Goal: Task Accomplishment & Management: Complete application form

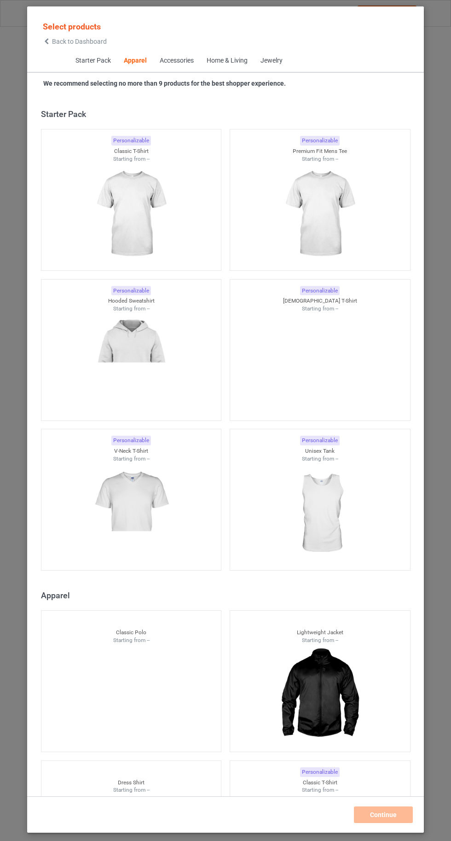
scroll to position [493, 0]
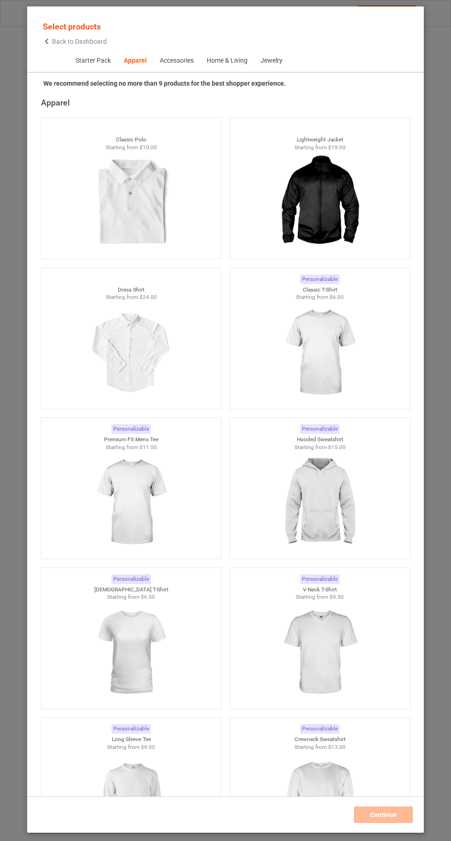
click at [335, 360] on img at bounding box center [320, 352] width 82 height 103
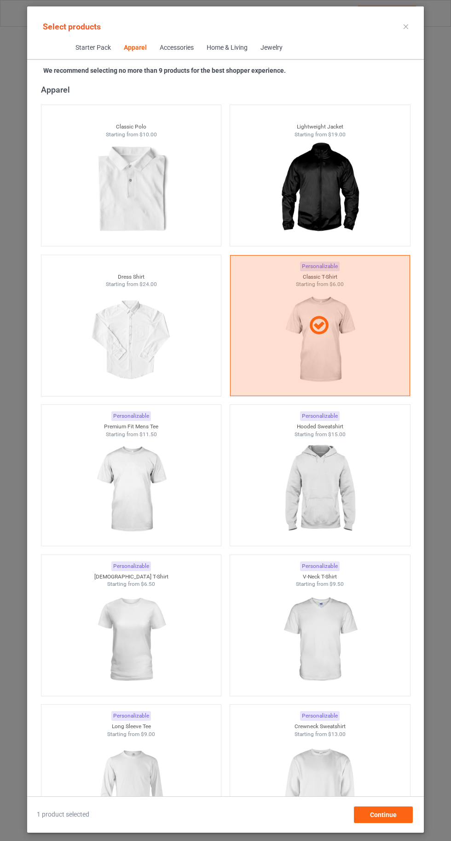
click at [321, 511] on img at bounding box center [320, 489] width 82 height 103
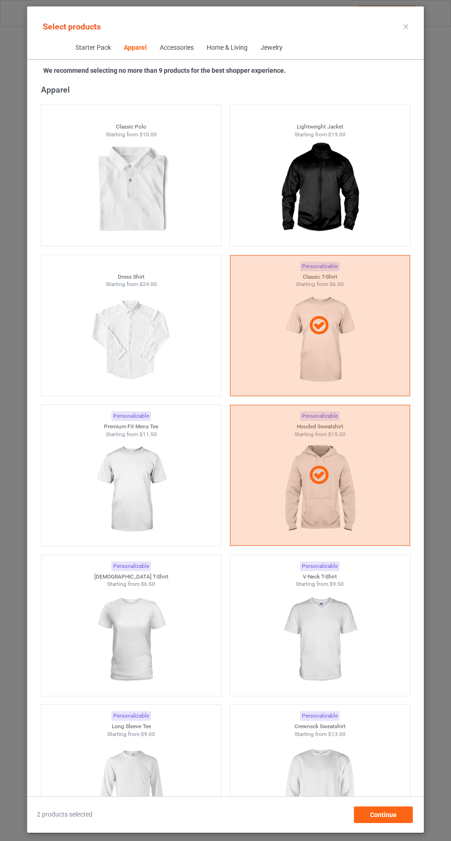
click at [354, 650] on img at bounding box center [320, 639] width 82 height 103
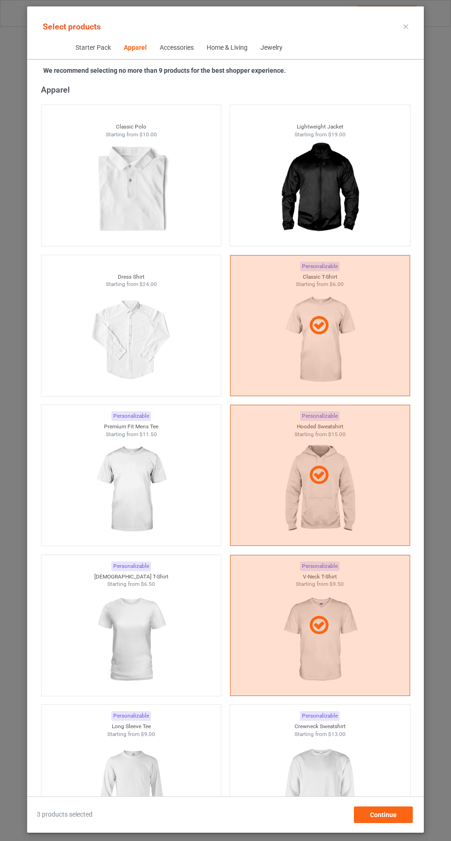
click at [331, 797] on img at bounding box center [320, 789] width 82 height 103
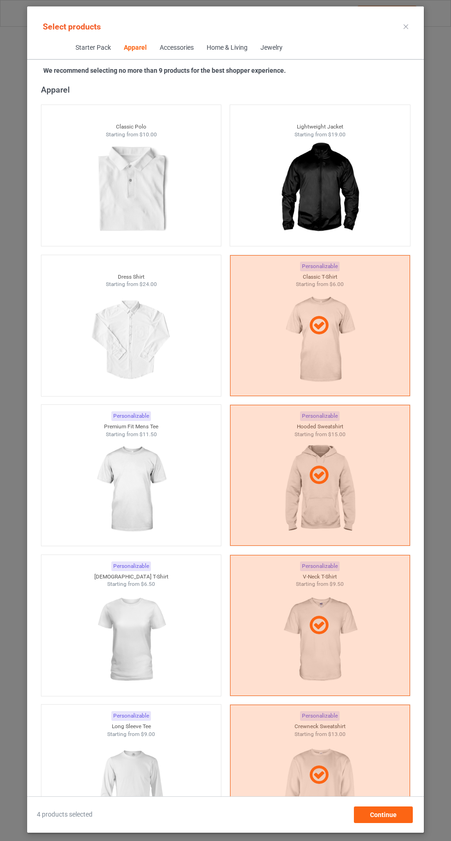
click at [117, 470] on img at bounding box center [131, 489] width 82 height 103
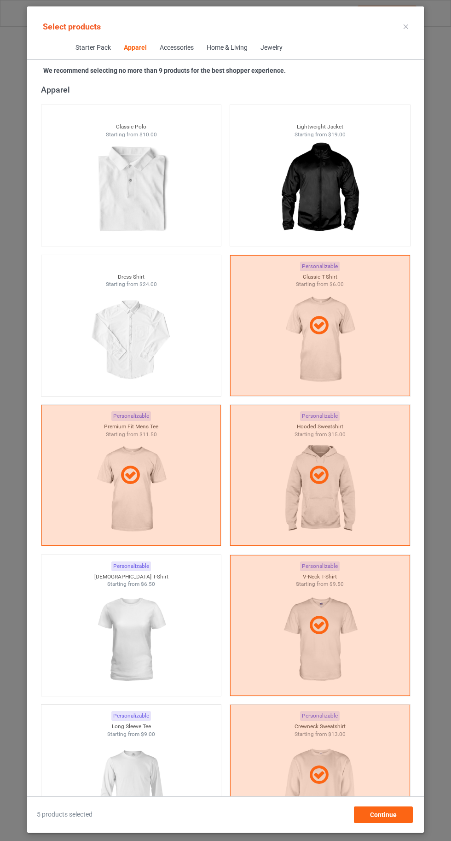
click at [128, 639] on img at bounding box center [131, 639] width 82 height 103
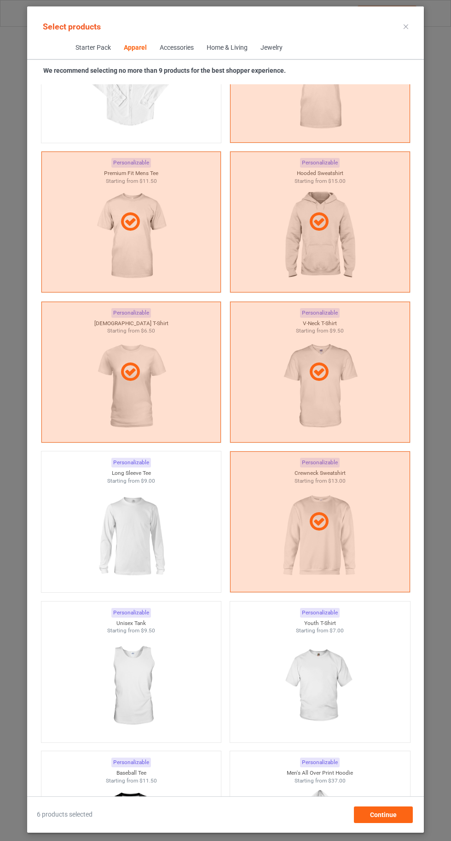
scroll to position [747, 0]
click at [118, 533] on img at bounding box center [131, 535] width 82 height 103
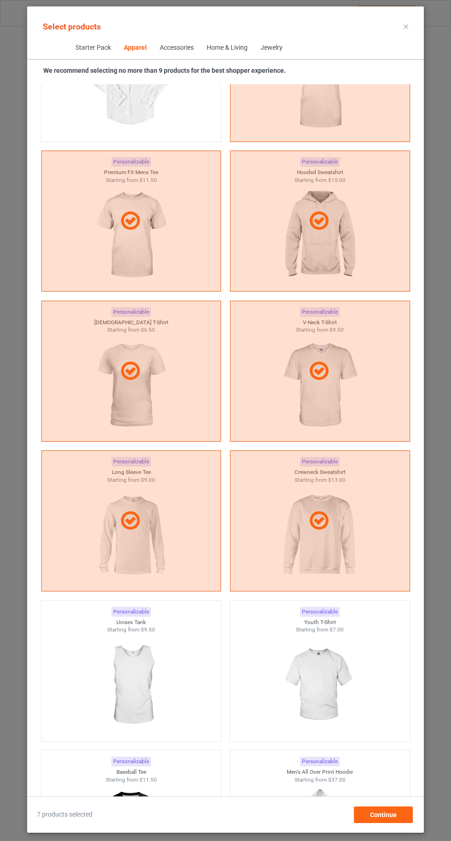
click at [331, 698] on img at bounding box center [320, 685] width 82 height 103
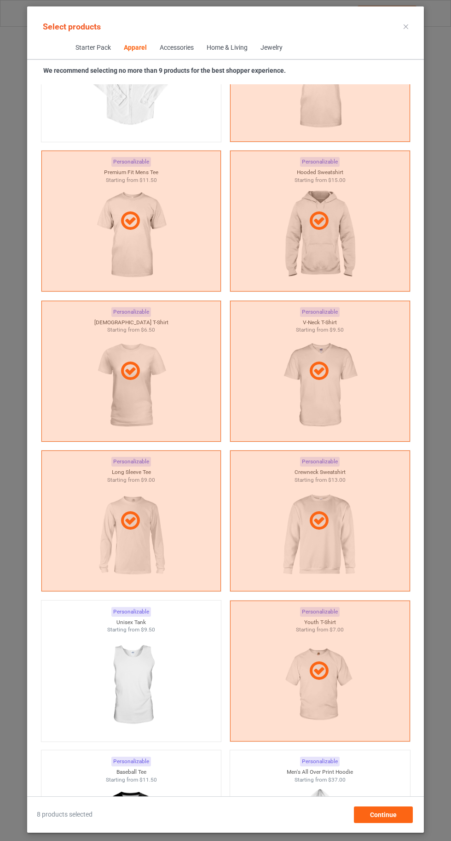
click at [122, 669] on img at bounding box center [131, 685] width 82 height 103
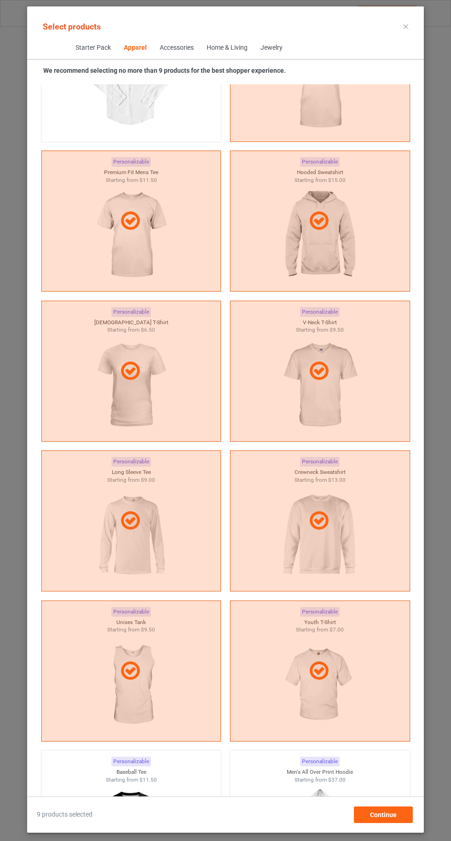
click at [406, 26] on icon at bounding box center [406, 26] width 5 height 5
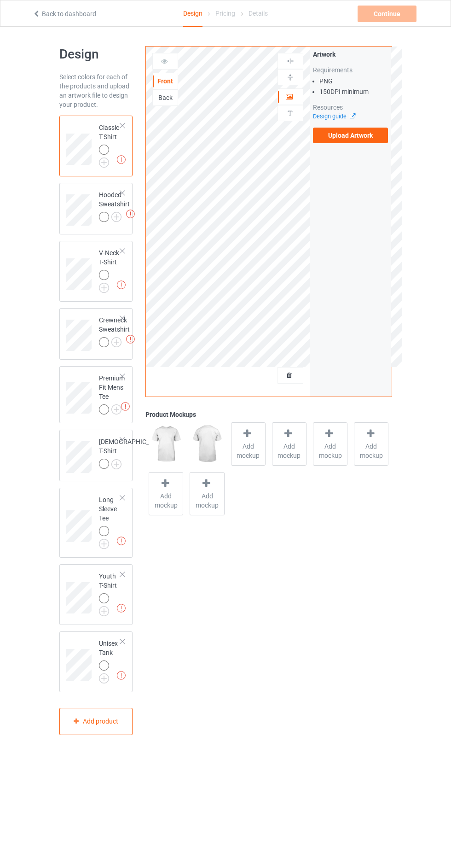
click at [0, 0] on img at bounding box center [0, 0] width 0 height 0
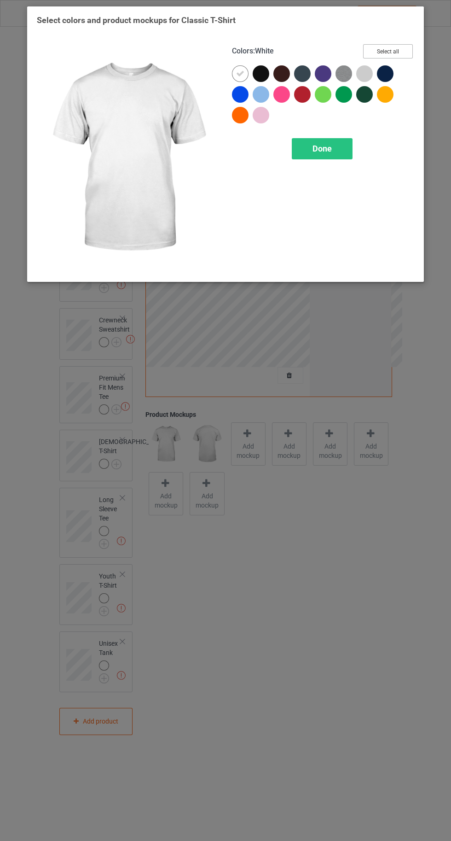
click at [389, 47] on button "Select all" at bounding box center [388, 51] width 50 height 14
click at [240, 73] on icon at bounding box center [240, 74] width 8 height 8
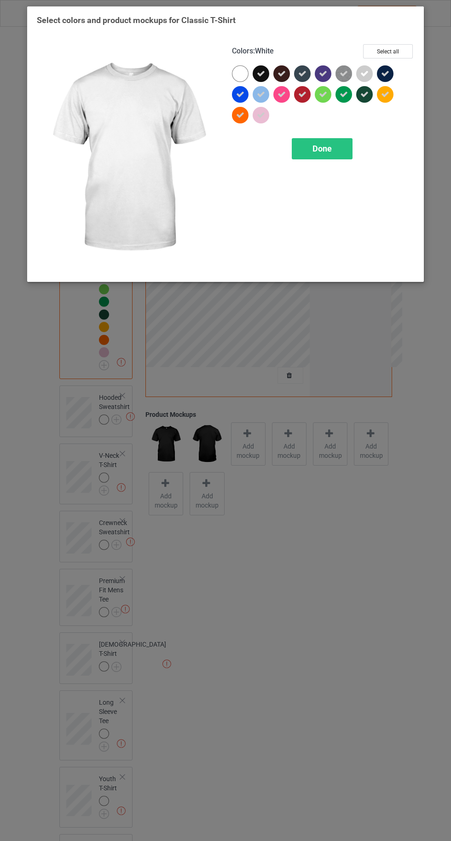
click at [318, 156] on div "Done" at bounding box center [322, 148] width 61 height 21
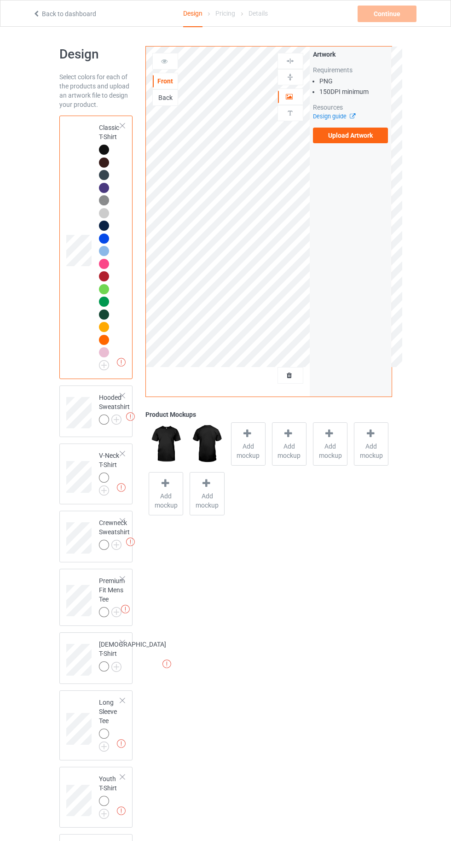
scroll to position [27, 0]
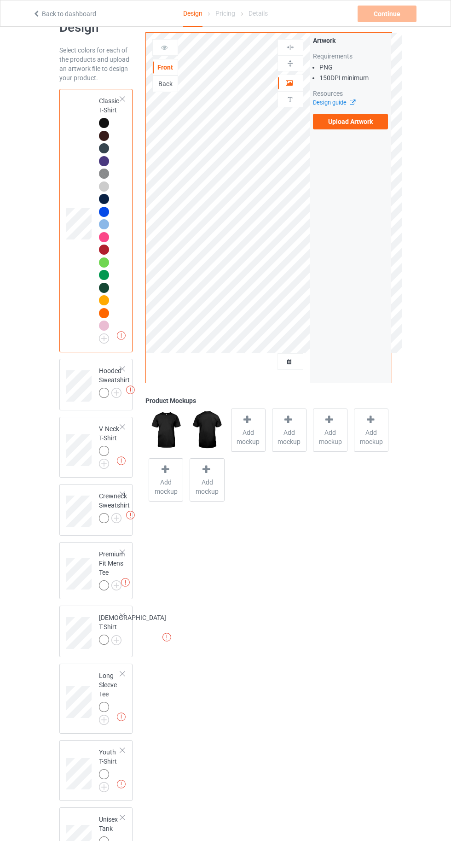
click at [0, 0] on img at bounding box center [0, 0] width 0 height 0
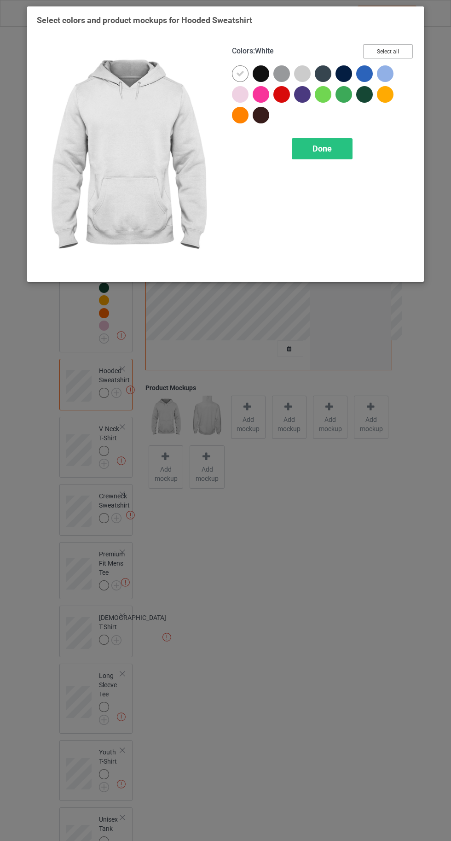
click at [380, 58] on button "Select all" at bounding box center [388, 51] width 50 height 14
click at [239, 73] on icon at bounding box center [240, 74] width 8 height 8
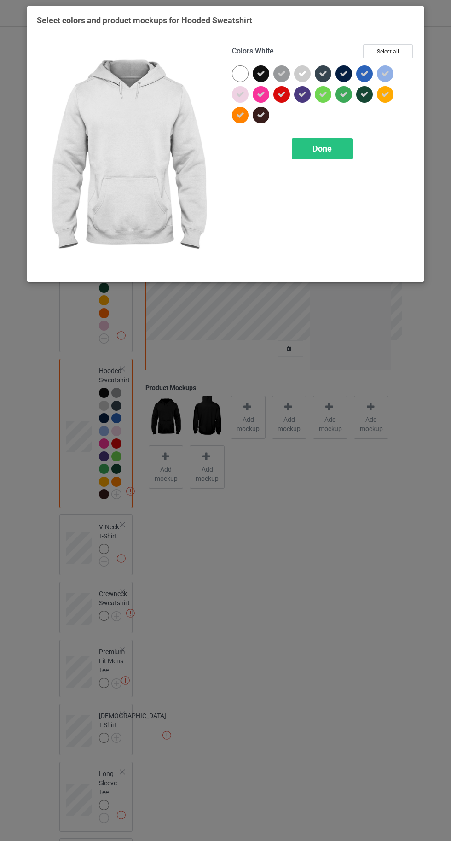
click at [323, 148] on span "Done" at bounding box center [322, 149] width 19 height 10
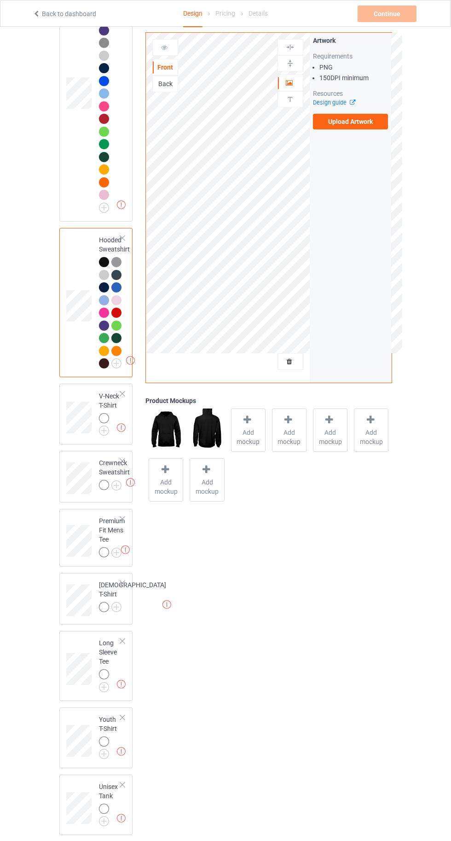
scroll to position [158, 0]
click at [0, 0] on img at bounding box center [0, 0] width 0 height 0
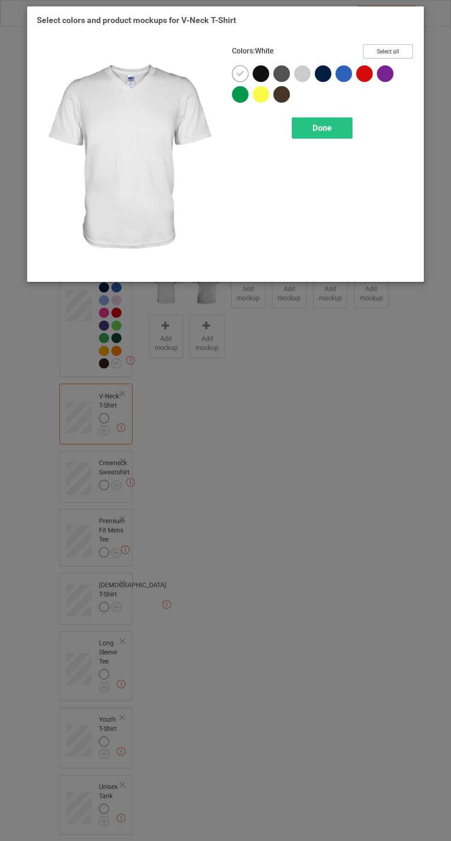
click at [399, 47] on button "Select all" at bounding box center [388, 51] width 50 height 14
click at [233, 73] on div at bounding box center [240, 73] width 17 height 17
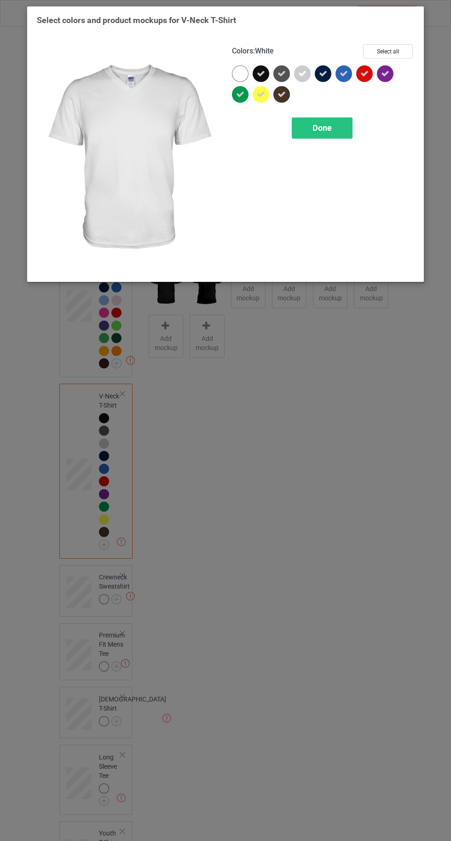
click at [325, 138] on div "Done" at bounding box center [322, 127] width 61 height 21
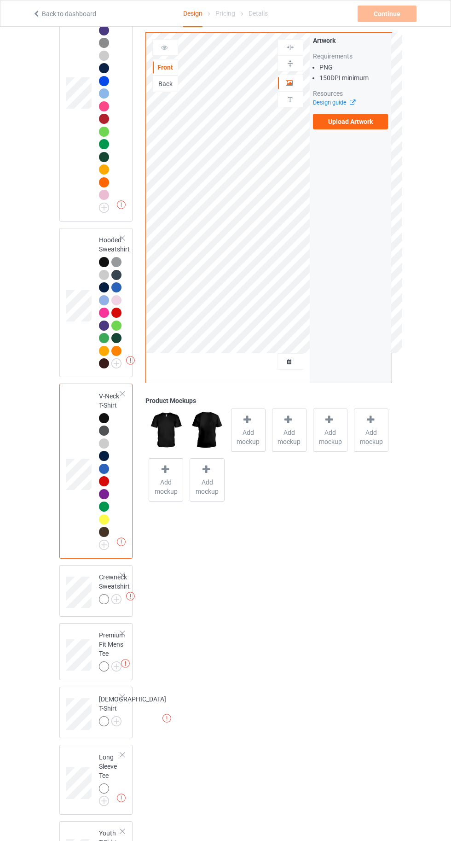
scroll to position [272, 0]
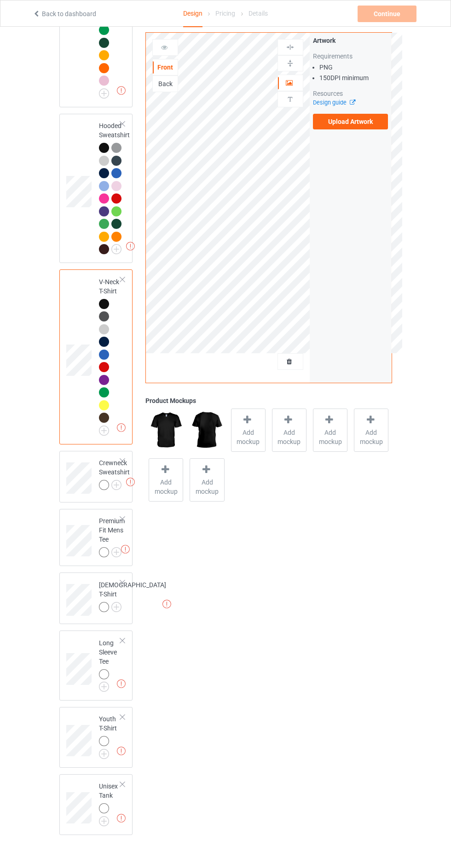
click at [0, 0] on img at bounding box center [0, 0] width 0 height 0
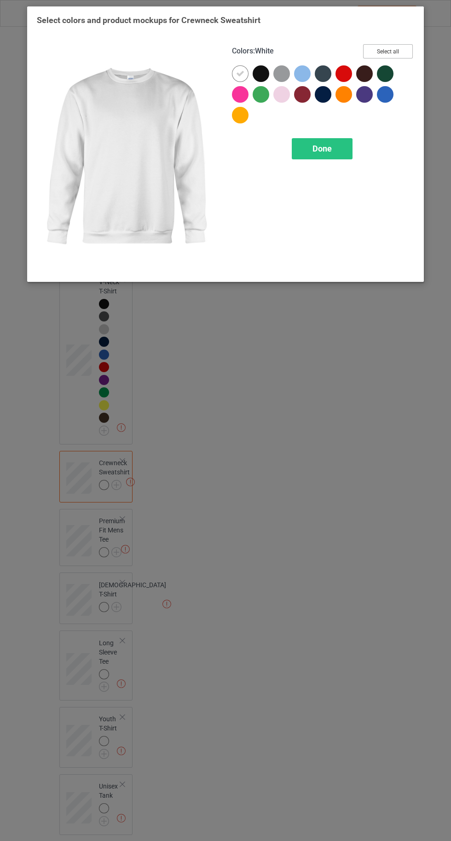
click at [392, 47] on button "Select all" at bounding box center [388, 51] width 50 height 14
click at [237, 70] on icon at bounding box center [240, 74] width 8 height 8
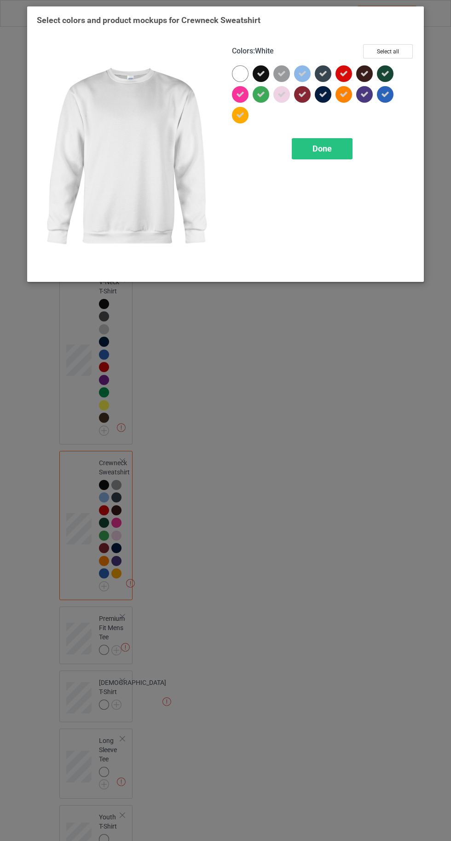
click at [314, 158] on div "Done" at bounding box center [322, 148] width 61 height 21
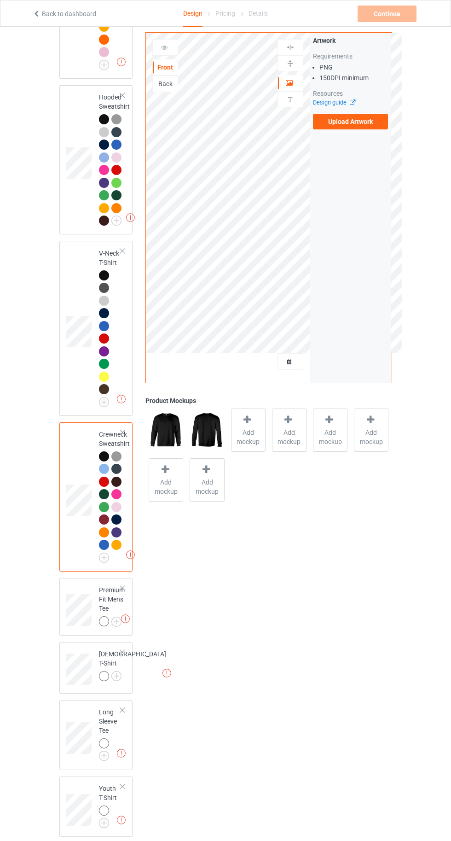
scroll to position [367, 0]
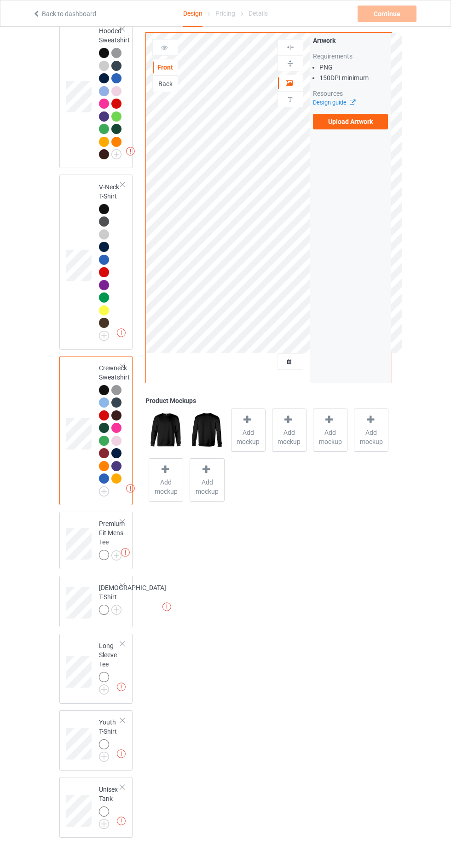
click at [0, 0] on img at bounding box center [0, 0] width 0 height 0
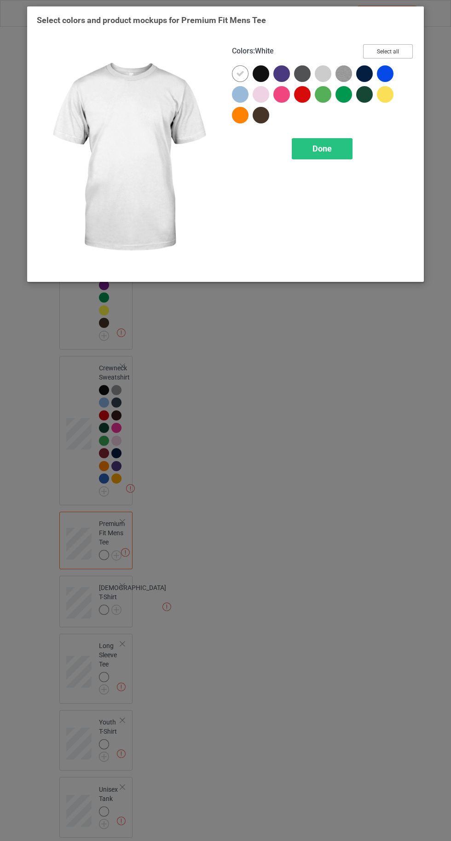
click at [380, 46] on button "Select all" at bounding box center [388, 51] width 50 height 14
click at [240, 73] on icon at bounding box center [240, 74] width 8 height 8
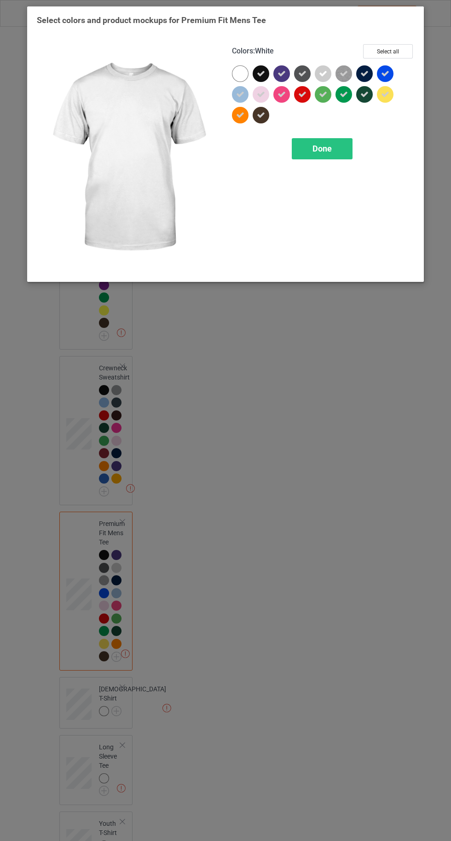
click at [318, 148] on span "Done" at bounding box center [322, 149] width 19 height 10
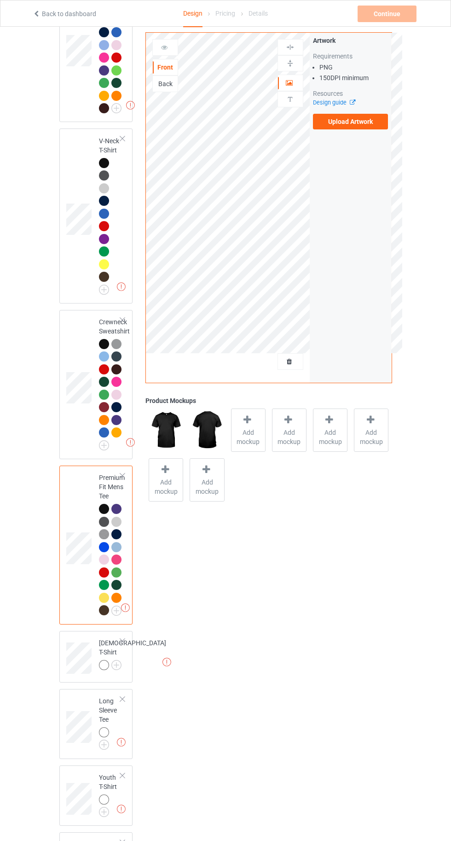
scroll to position [471, 0]
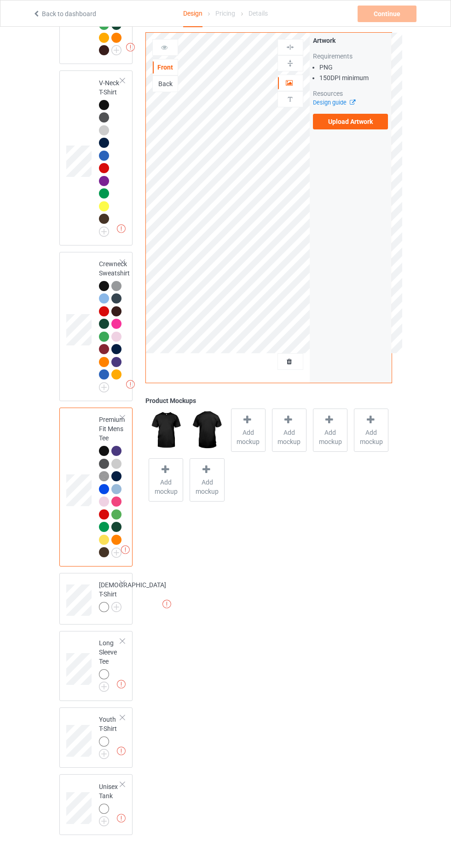
click at [0, 0] on img at bounding box center [0, 0] width 0 height 0
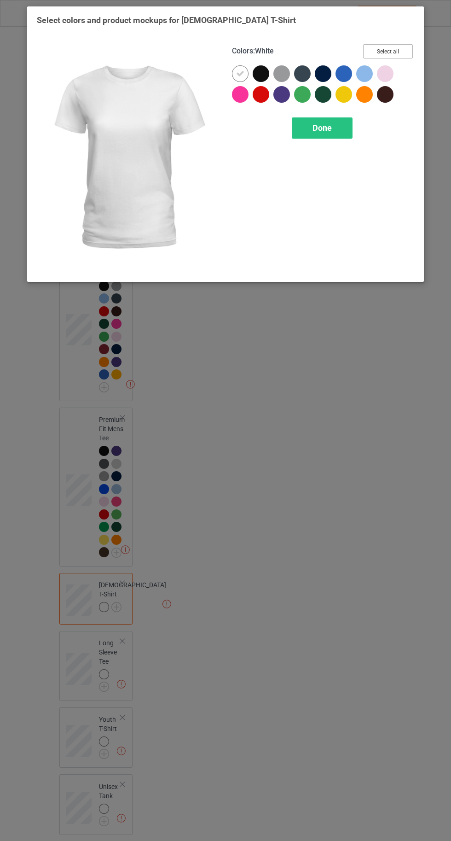
click at [386, 54] on button "Select all" at bounding box center [388, 51] width 50 height 14
click at [240, 73] on icon at bounding box center [240, 74] width 8 height 8
click at [339, 133] on div "Done" at bounding box center [322, 127] width 61 height 21
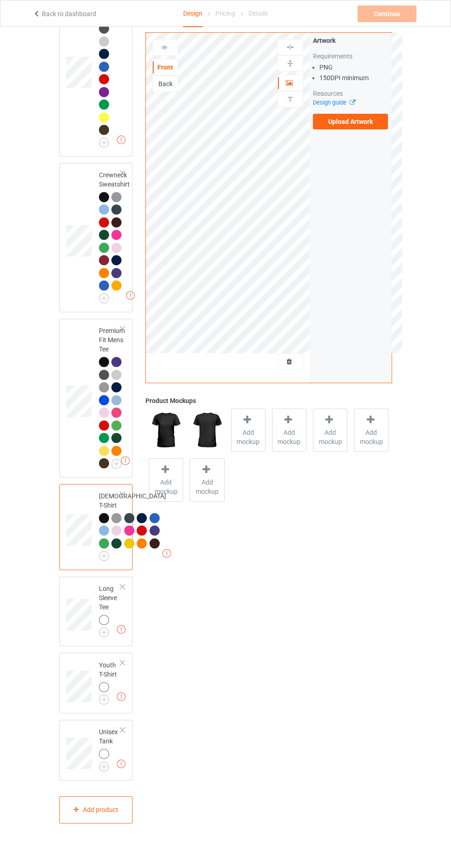
scroll to position [648, 0]
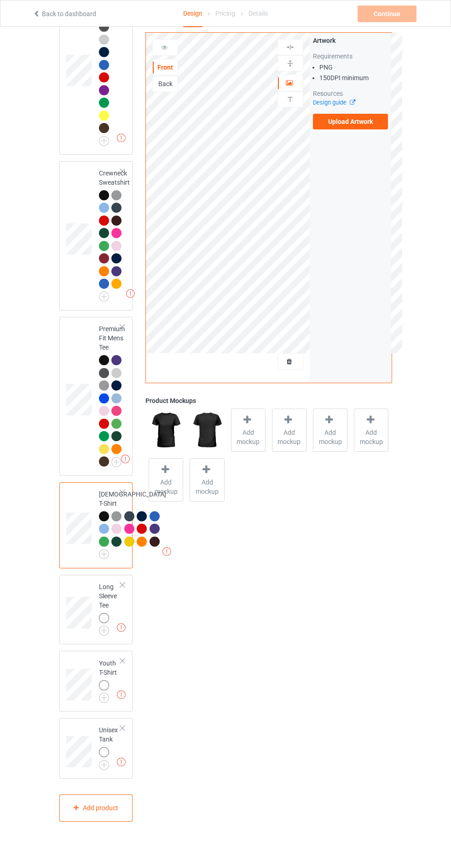
click at [0, 0] on img at bounding box center [0, 0] width 0 height 0
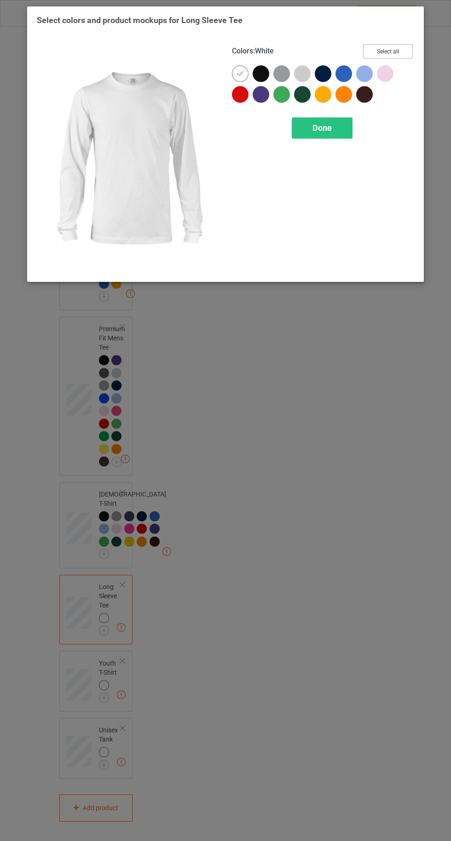
click at [399, 48] on button "Select all" at bounding box center [388, 51] width 50 height 14
click at [236, 69] on div at bounding box center [240, 73] width 17 height 17
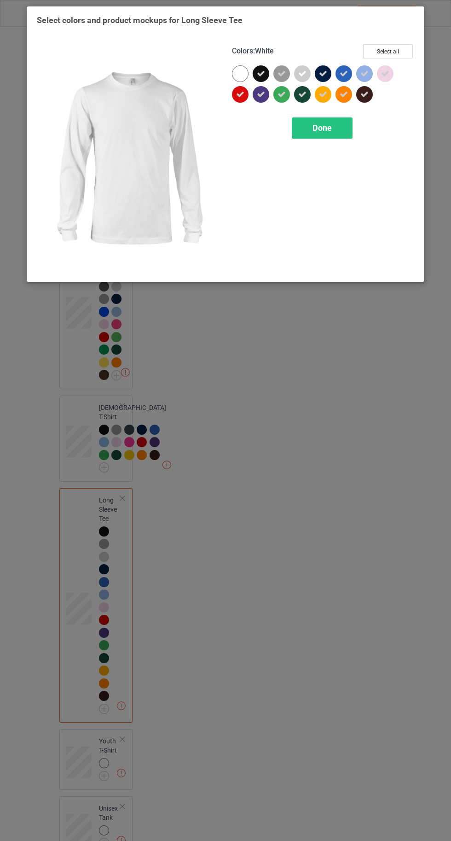
click at [335, 123] on div "Done" at bounding box center [322, 127] width 61 height 21
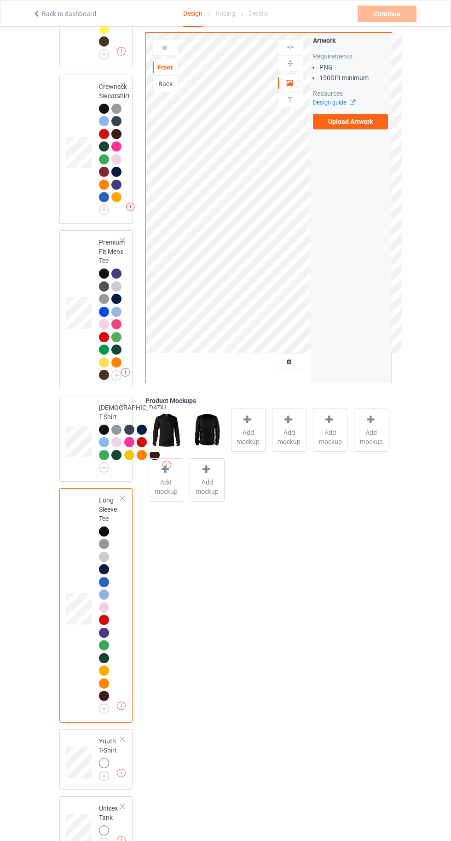
scroll to position [813, 0]
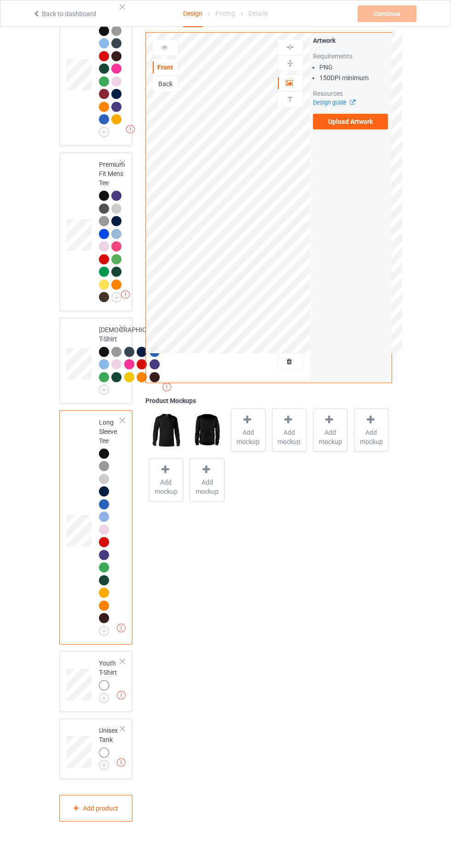
click at [0, 0] on img at bounding box center [0, 0] width 0 height 0
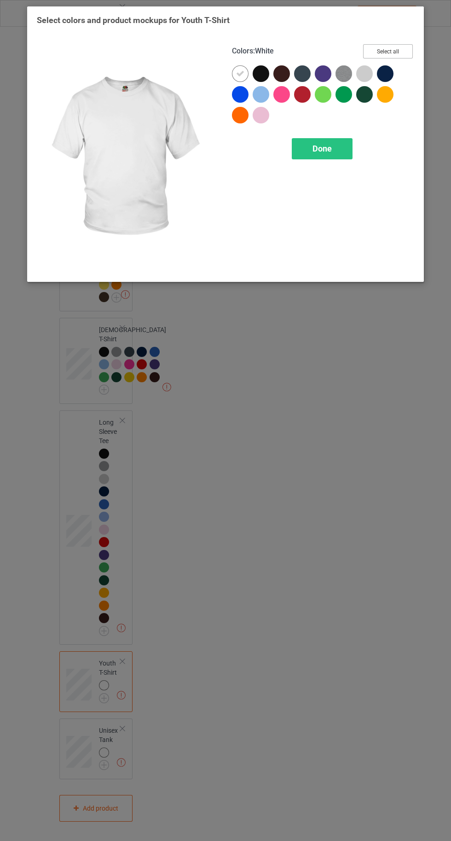
click at [384, 48] on button "Select all" at bounding box center [388, 51] width 50 height 14
click at [235, 71] on div at bounding box center [240, 73] width 17 height 17
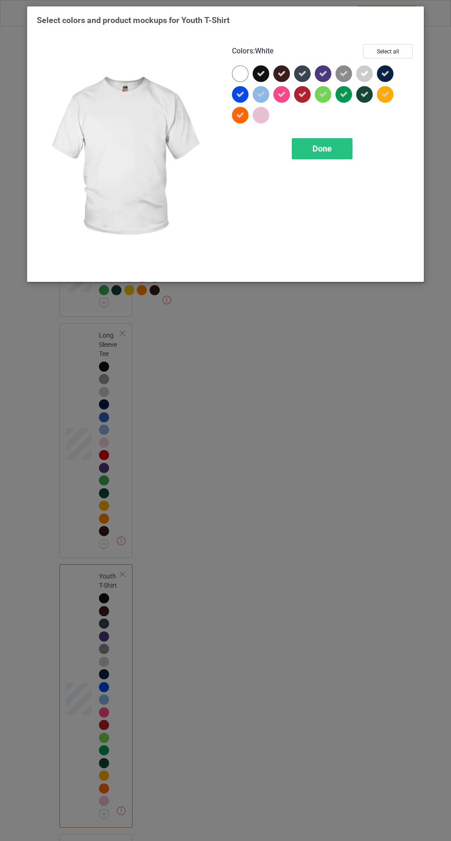
click at [325, 157] on div "Done" at bounding box center [322, 148] width 61 height 21
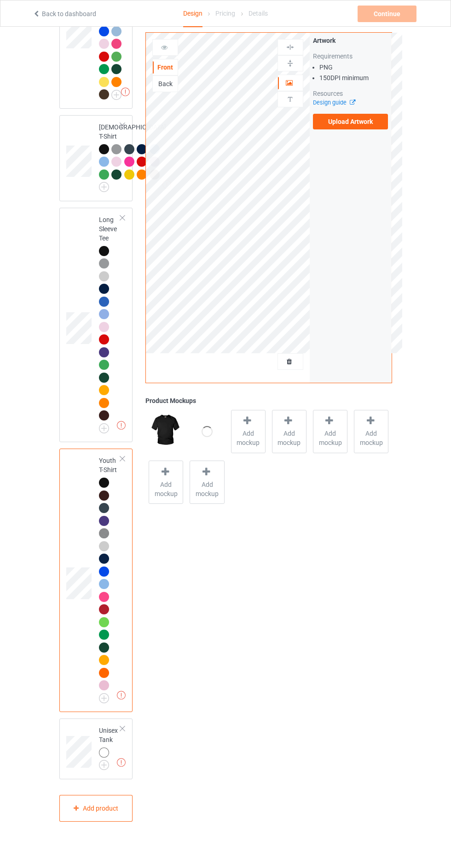
scroll to position [1016, 0]
click at [0, 0] on img at bounding box center [0, 0] width 0 height 0
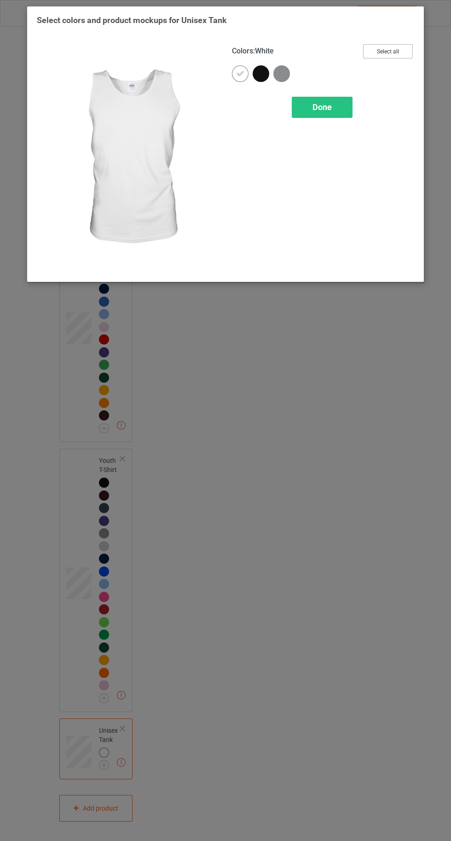
click at [388, 51] on button "Select all" at bounding box center [388, 51] width 50 height 14
click at [237, 73] on icon at bounding box center [240, 74] width 8 height 8
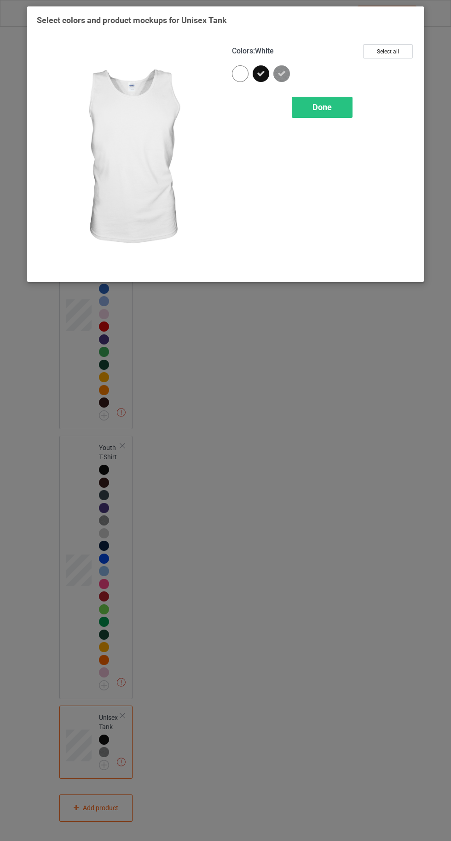
click at [322, 106] on span "Done" at bounding box center [322, 107] width 19 height 10
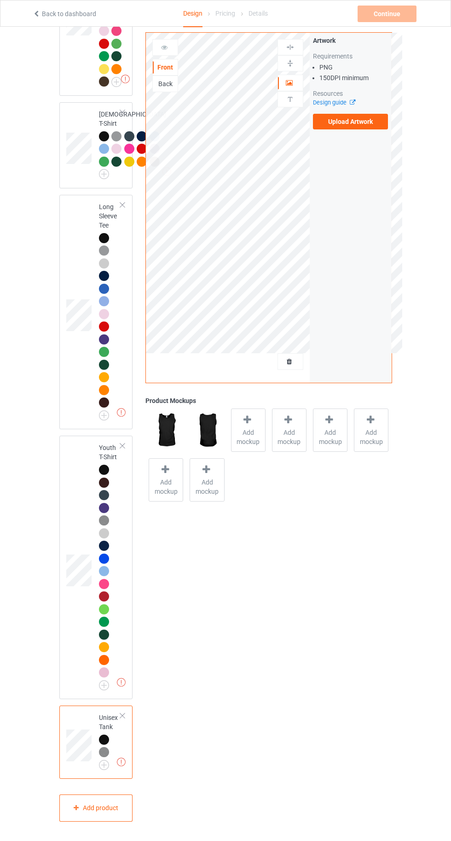
click at [352, 124] on label "Upload Artwork" at bounding box center [351, 122] width 76 height 16
click at [0, 0] on input "Upload Artwork" at bounding box center [0, 0] width 0 height 0
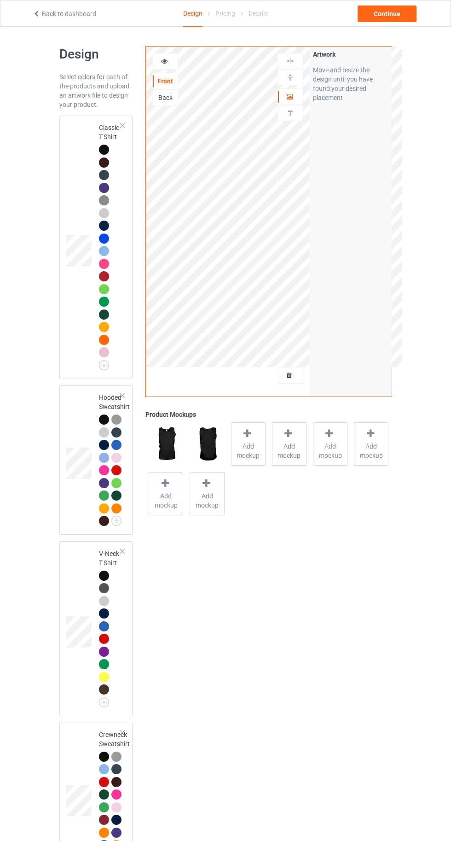
click at [100, 151] on div at bounding box center [104, 150] width 10 height 10
click at [246, 439] on div at bounding box center [248, 434] width 13 height 13
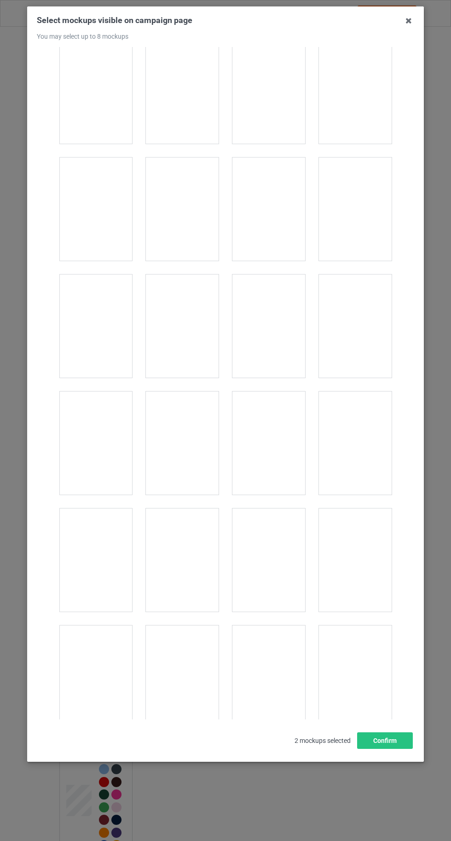
scroll to position [12700, 0]
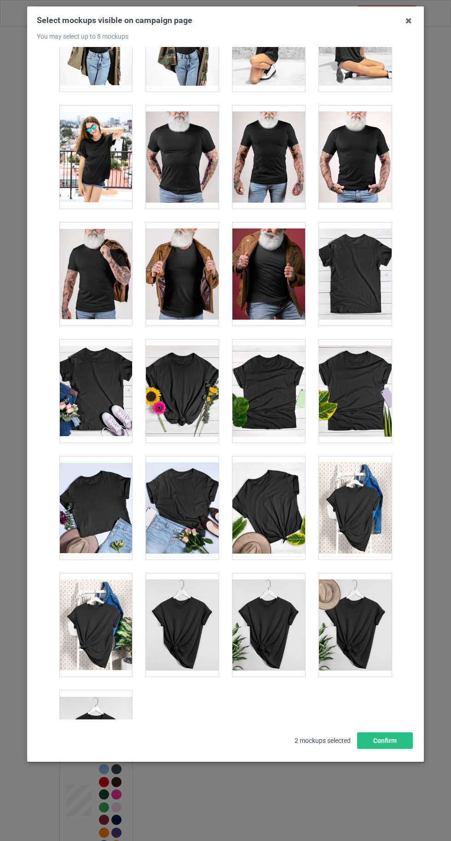
click at [99, 724] on div at bounding box center [95, 741] width 73 height 103
click at [398, 749] on button "Confirm" at bounding box center [385, 740] width 56 height 17
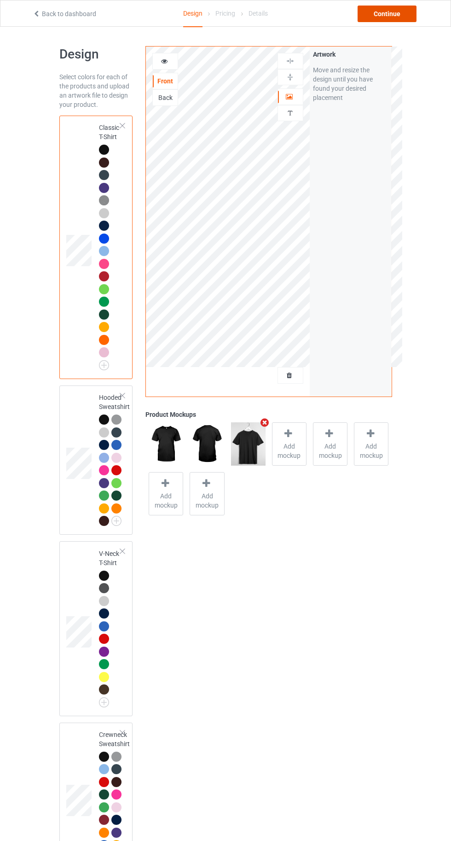
click at [384, 16] on div "Continue" at bounding box center [387, 14] width 59 height 17
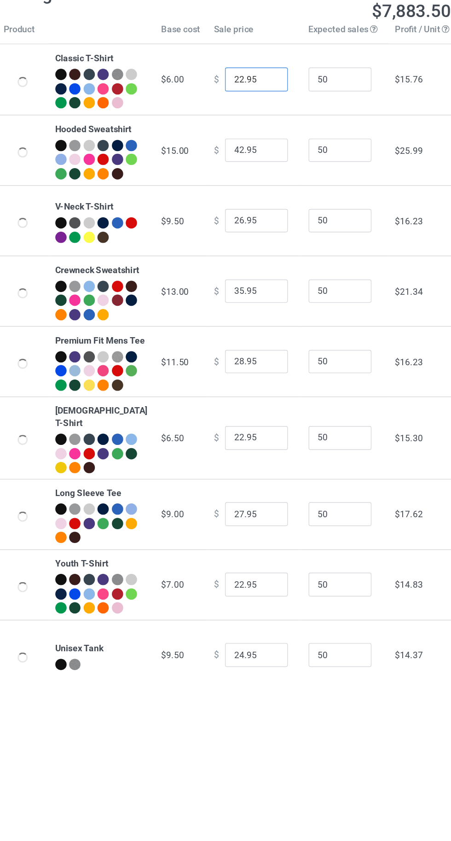
click at [229, 121] on input "22.95" at bounding box center [250, 117] width 46 height 18
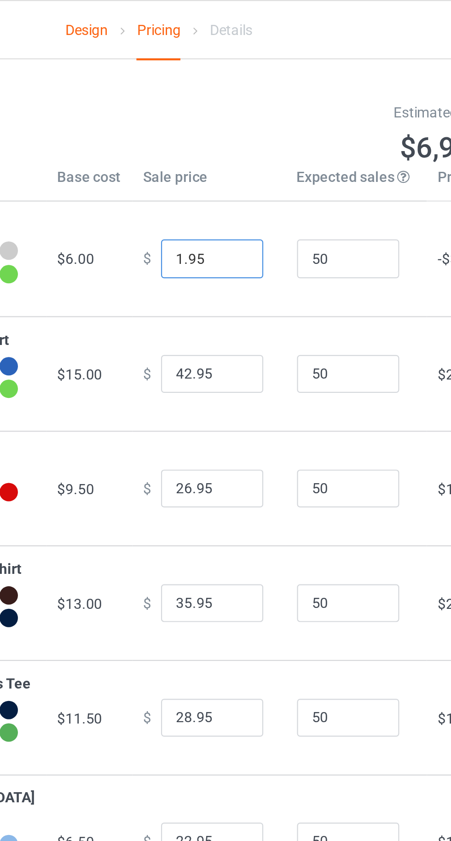
type input "16.95"
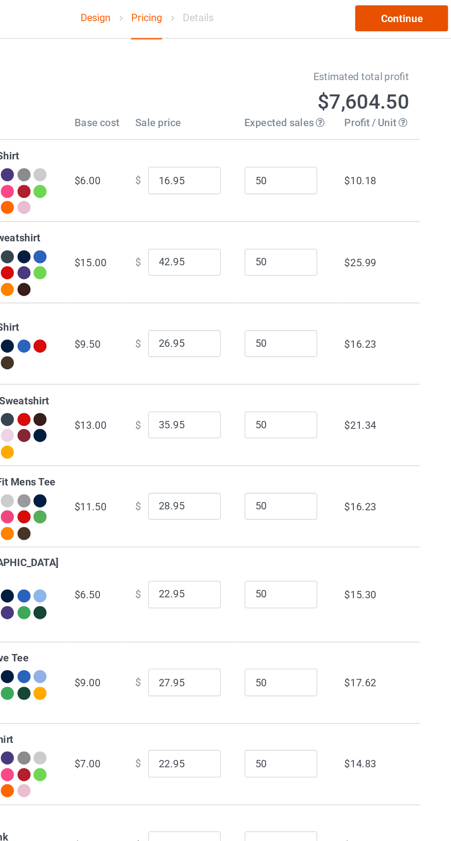
click at [385, 15] on link "Continue" at bounding box center [387, 14] width 59 height 17
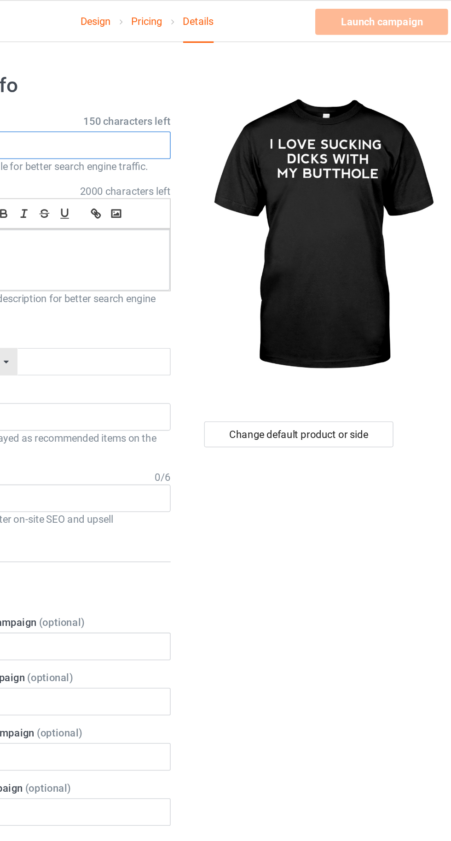
click at [172, 91] on input "text" at bounding box center [149, 92] width 181 height 18
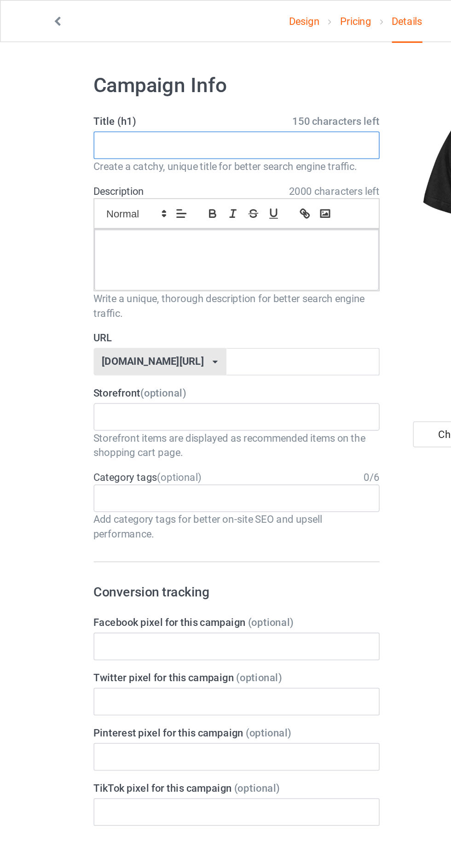
paste input "I LOVE SUCKING DICKS WITH MY BUTTHOLE"
type input "I LOVE SUCKING DICKS WITH MY BUTTHOLE"
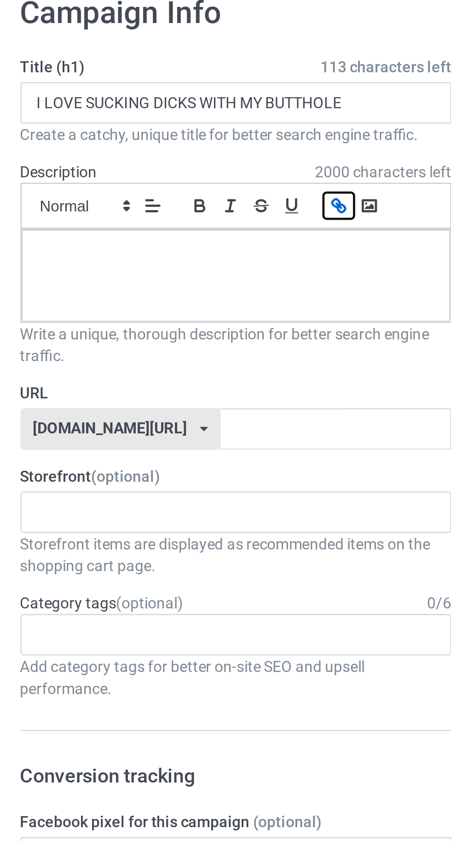
click at [192, 136] on icon "button" at bounding box center [193, 135] width 8 height 8
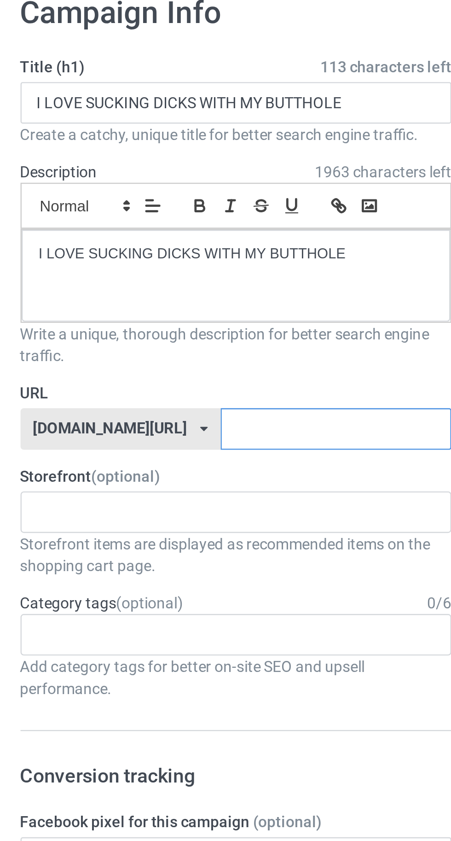
click at [197, 228] on input "text" at bounding box center [192, 230] width 97 height 18
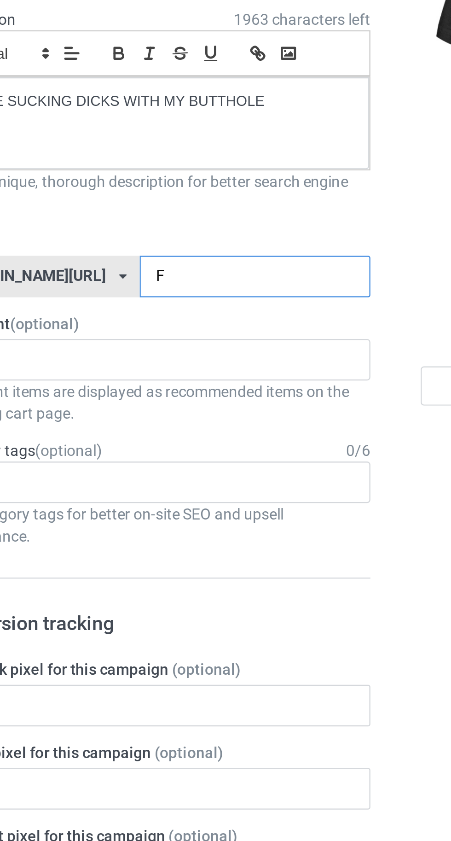
type input "Fc"
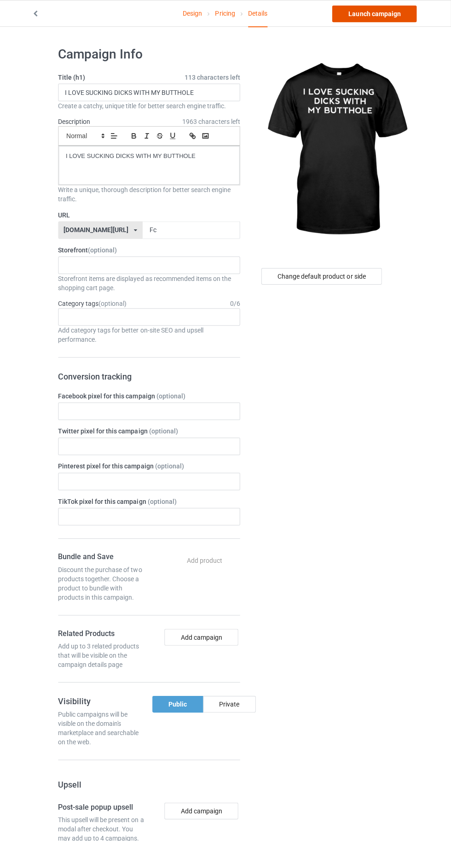
click at [360, 12] on link "Launch campaign" at bounding box center [375, 14] width 84 height 17
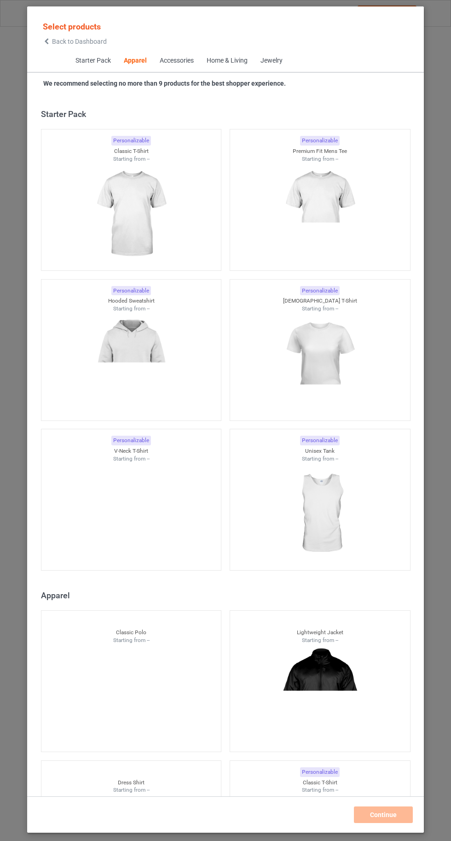
scroll to position [493, 0]
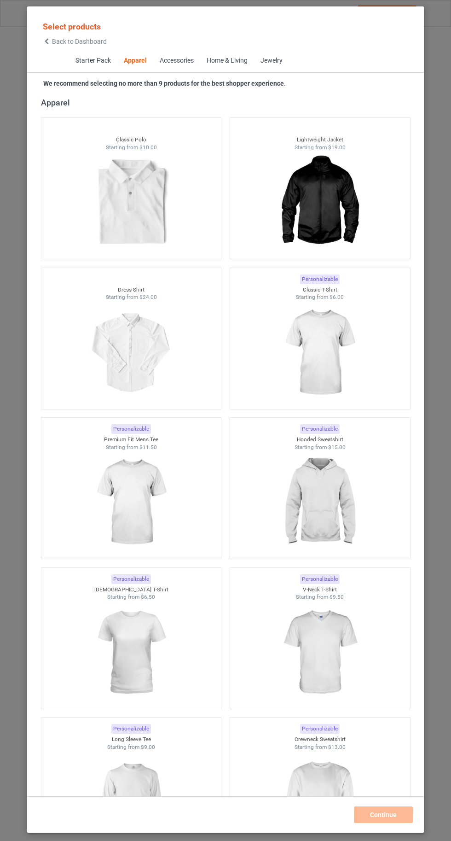
click at [344, 348] on img at bounding box center [320, 352] width 82 height 103
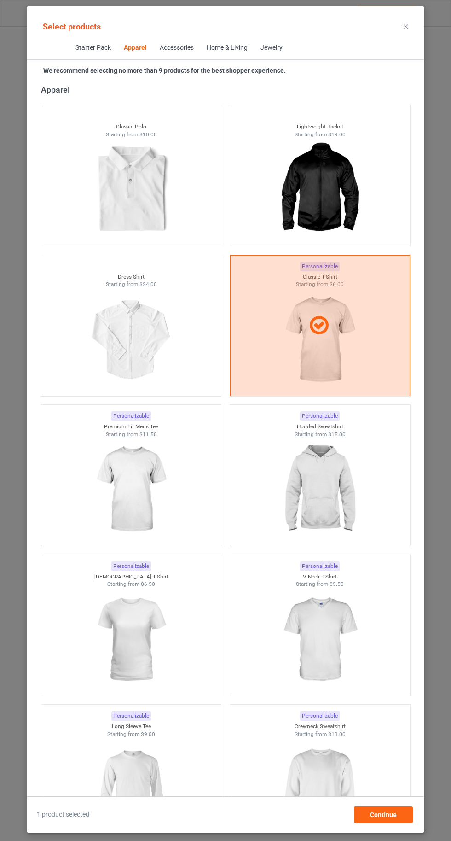
click at [154, 789] on img at bounding box center [131, 789] width 82 height 103
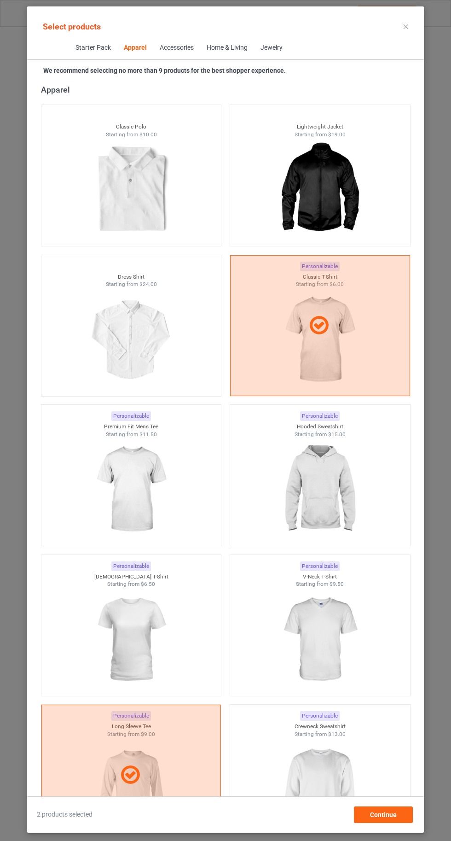
click at [332, 783] on img at bounding box center [320, 789] width 82 height 103
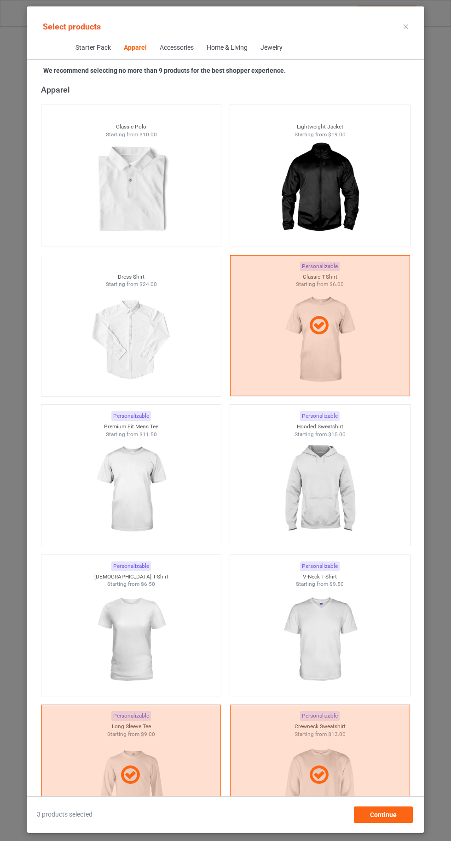
click at [332, 633] on img at bounding box center [320, 639] width 82 height 103
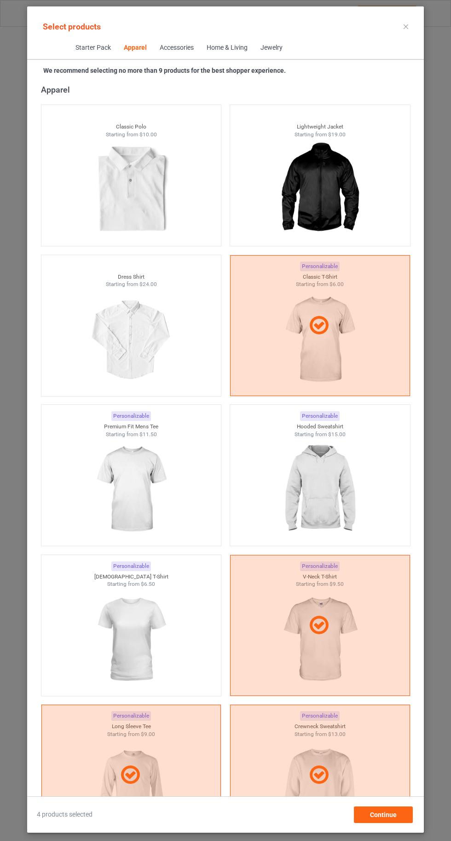
click at [137, 630] on img at bounding box center [131, 639] width 82 height 103
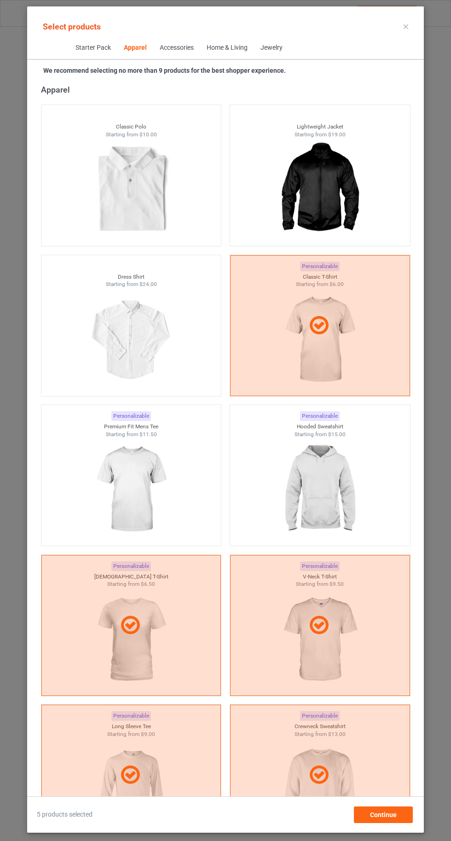
click at [327, 482] on img at bounding box center [320, 489] width 82 height 103
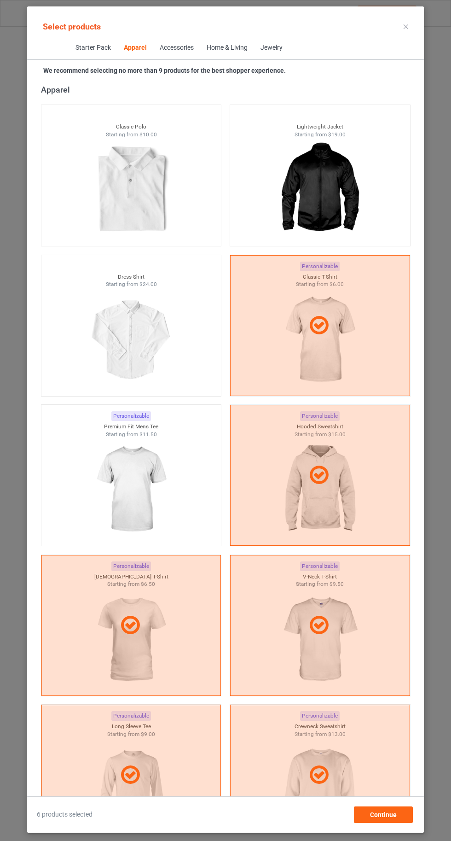
click at [125, 478] on img at bounding box center [131, 489] width 82 height 103
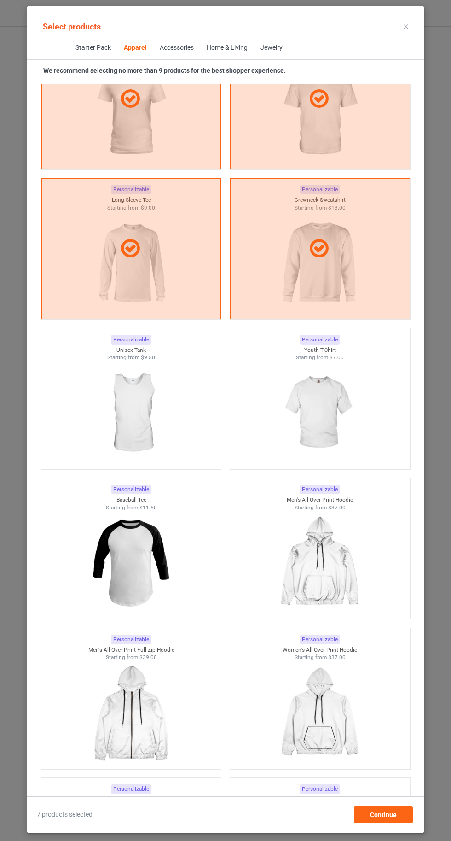
scroll to position [1019, 0]
click at [340, 429] on img at bounding box center [320, 413] width 82 height 103
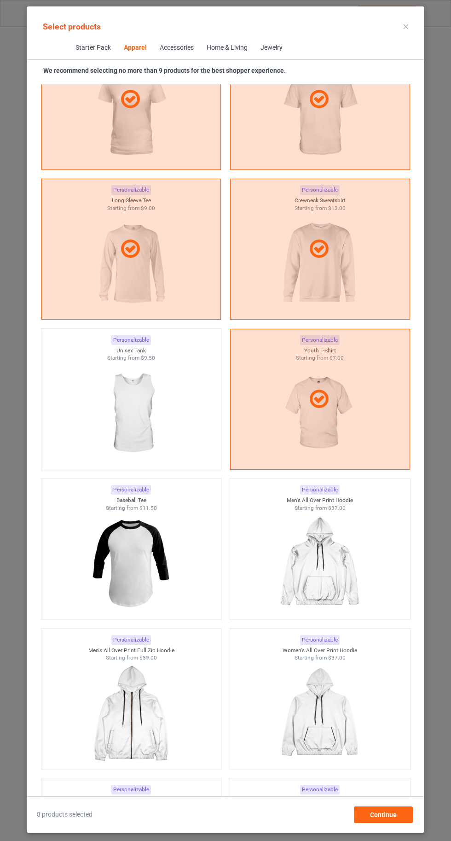
click at [128, 419] on img at bounding box center [131, 413] width 82 height 103
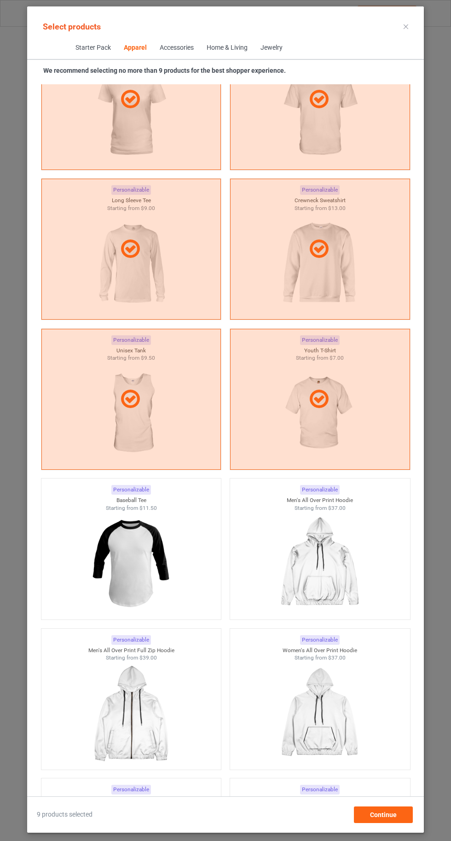
click at [406, 26] on icon at bounding box center [406, 26] width 5 height 5
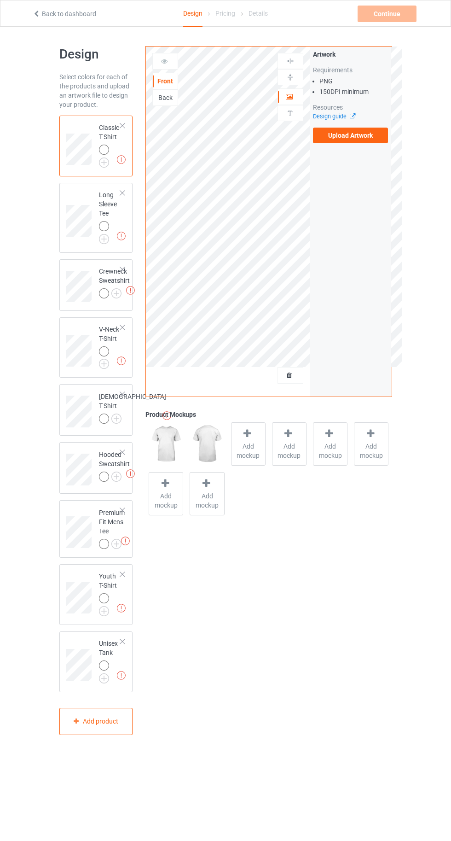
click at [0, 0] on img at bounding box center [0, 0] width 0 height 0
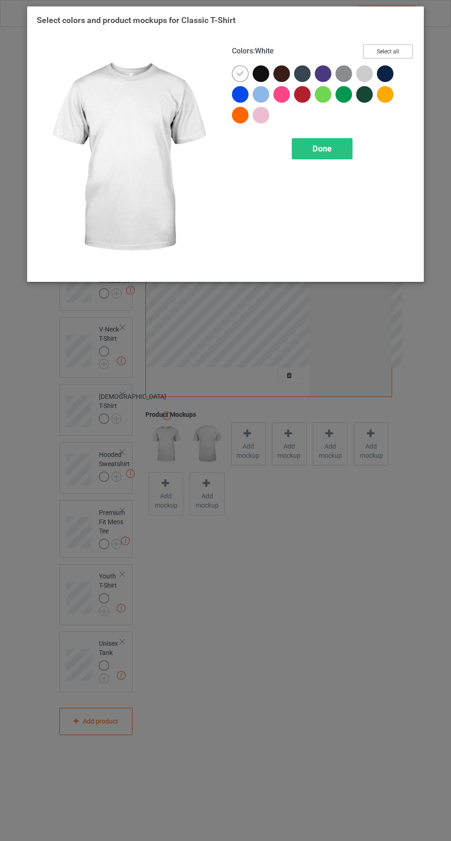
click at [385, 48] on button "Select all" at bounding box center [388, 51] width 50 height 14
click at [240, 73] on icon at bounding box center [240, 74] width 8 height 8
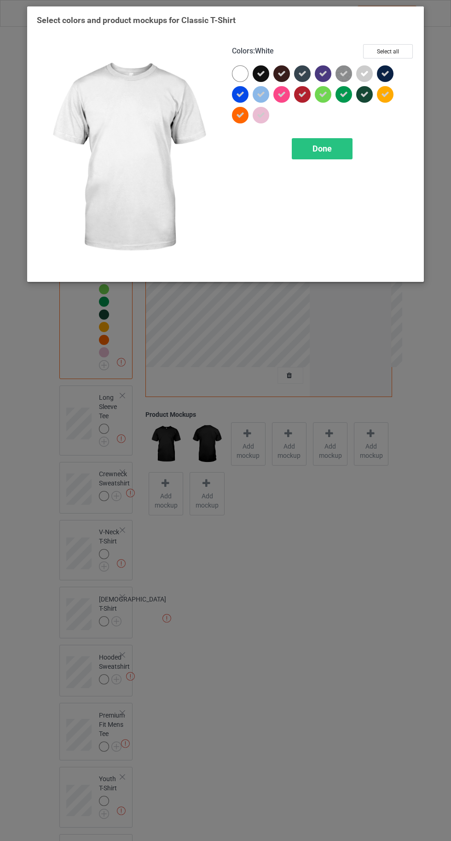
click at [321, 153] on span "Done" at bounding box center [322, 149] width 19 height 10
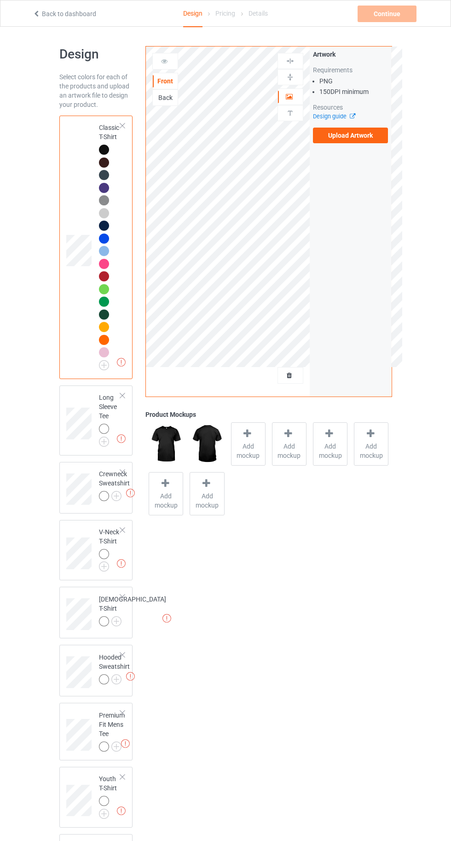
scroll to position [124, 0]
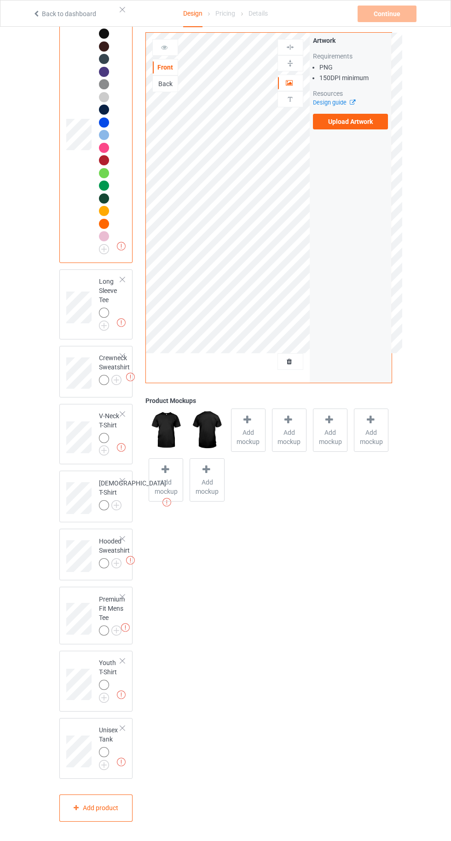
click at [0, 0] on img at bounding box center [0, 0] width 0 height 0
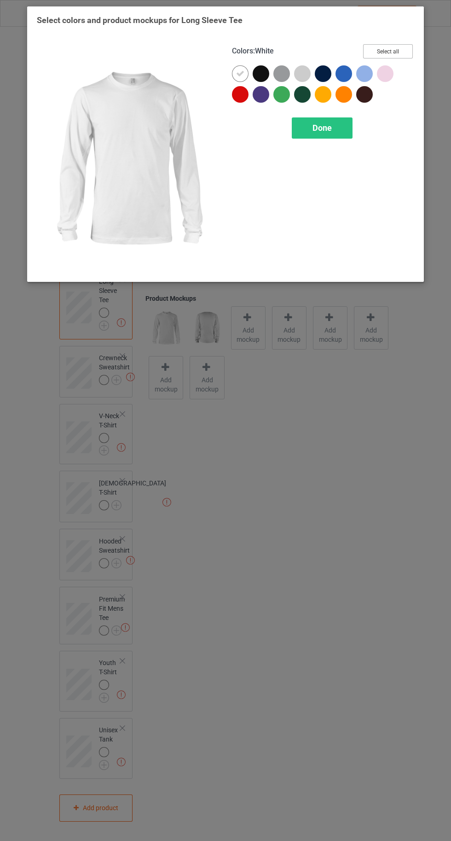
click at [388, 54] on button "Select all" at bounding box center [388, 51] width 50 height 14
click at [240, 72] on icon at bounding box center [240, 74] width 8 height 8
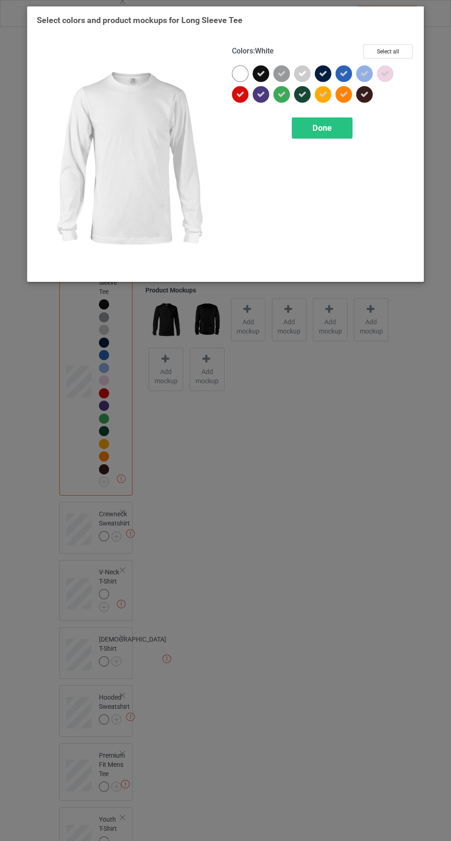
click at [325, 129] on span "Done" at bounding box center [322, 128] width 19 height 10
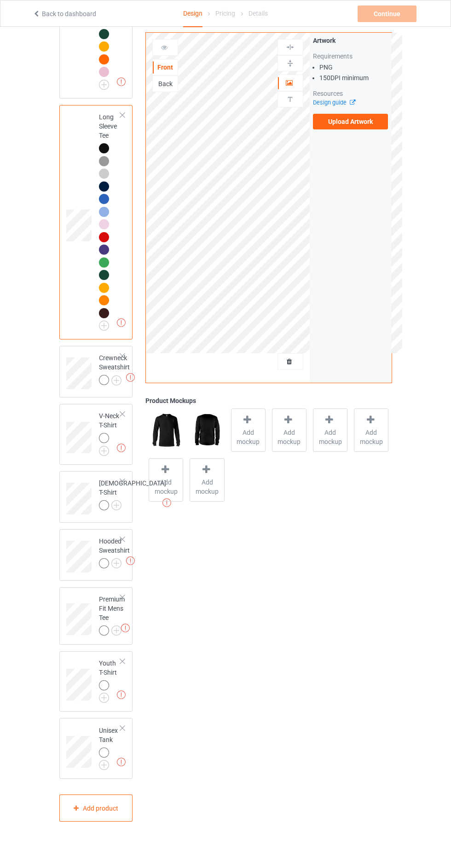
scroll to position [289, 0]
click at [0, 0] on img at bounding box center [0, 0] width 0 height 0
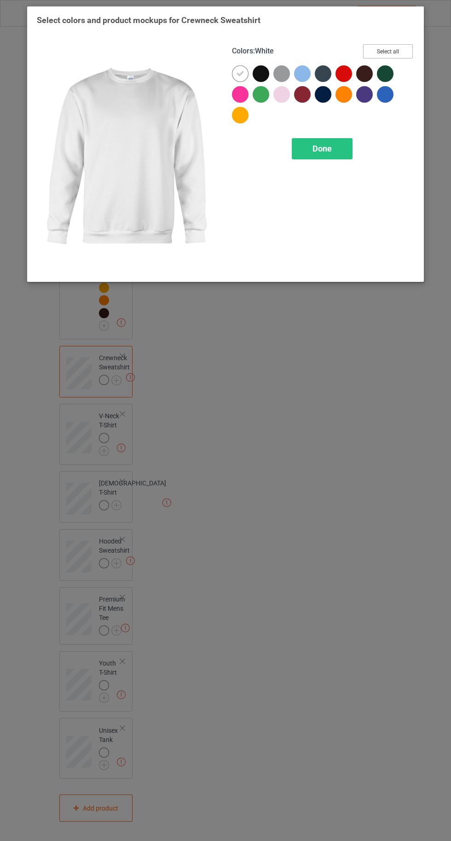
click at [376, 45] on button "Select all" at bounding box center [388, 51] width 50 height 14
click at [240, 73] on icon at bounding box center [240, 74] width 8 height 8
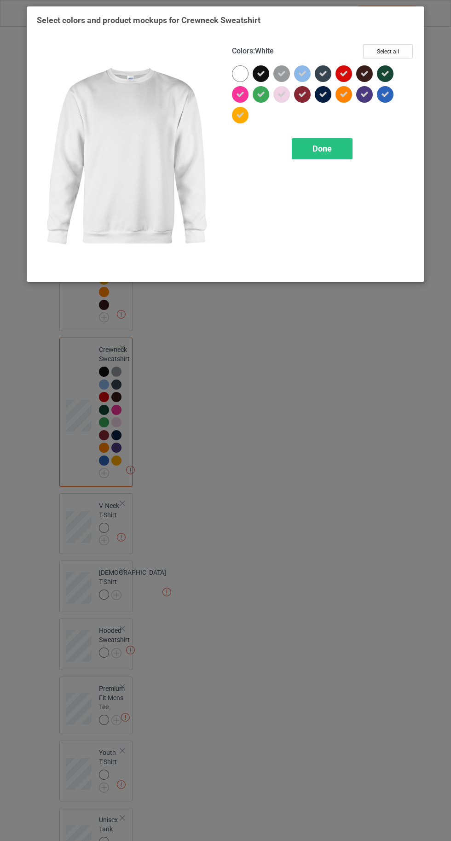
click at [322, 149] on span "Done" at bounding box center [322, 149] width 19 height 10
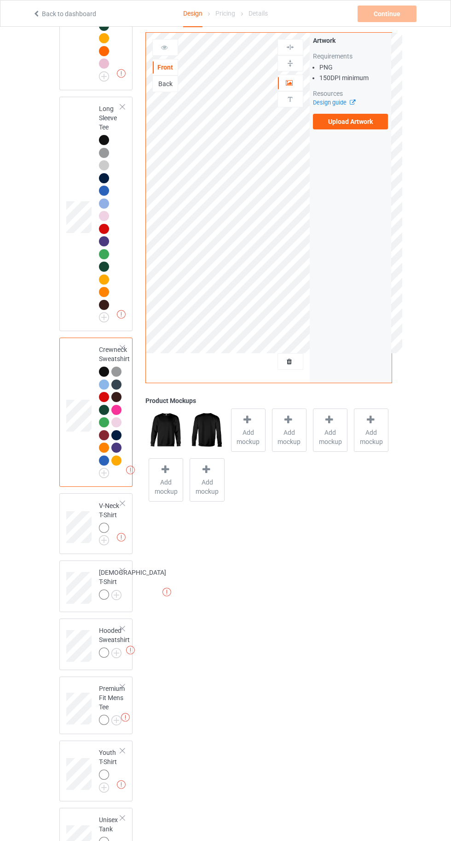
scroll to position [387, 0]
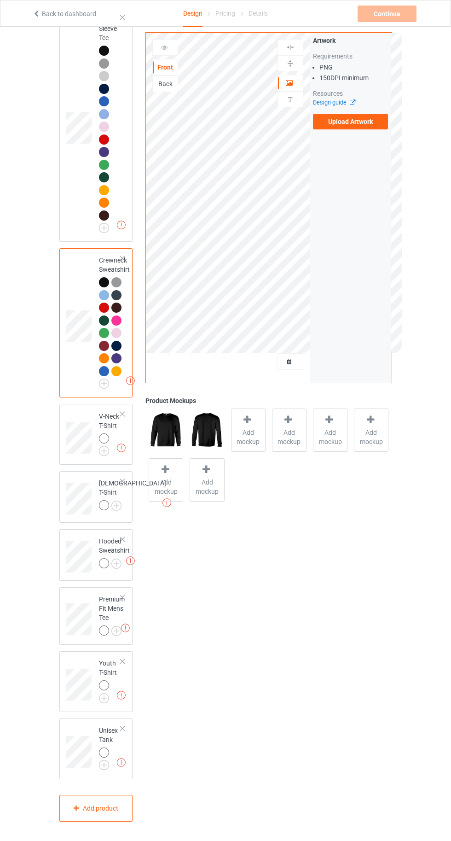
click at [0, 0] on img at bounding box center [0, 0] width 0 height 0
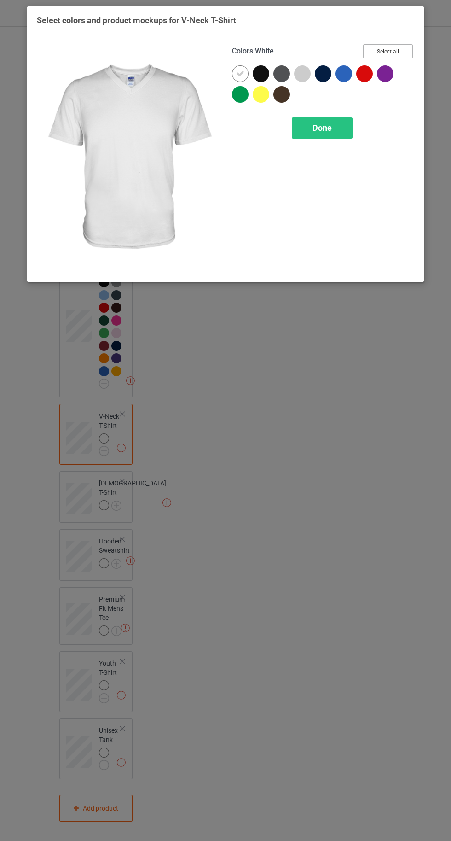
click at [385, 45] on button "Select all" at bounding box center [388, 51] width 50 height 14
click at [235, 74] on div at bounding box center [240, 73] width 17 height 17
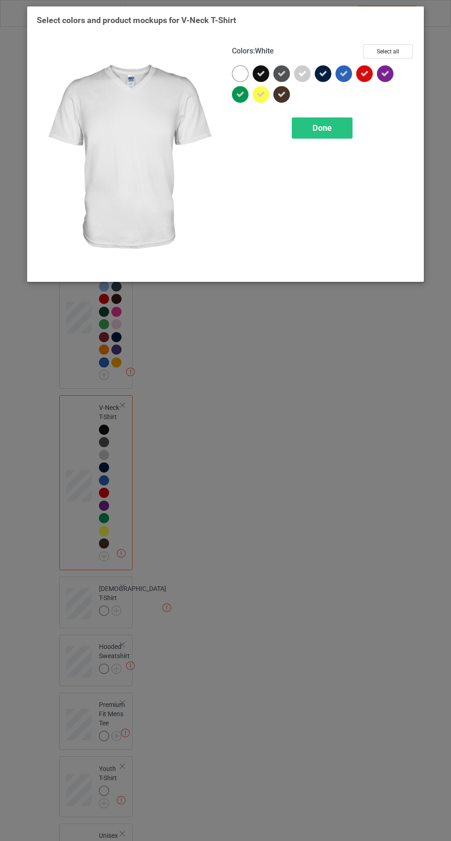
click at [330, 133] on div "Done" at bounding box center [322, 127] width 61 height 21
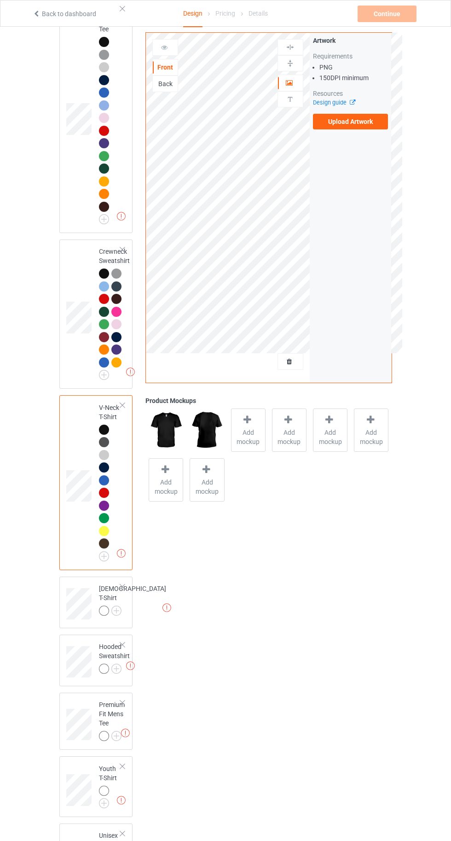
scroll to position [501, 0]
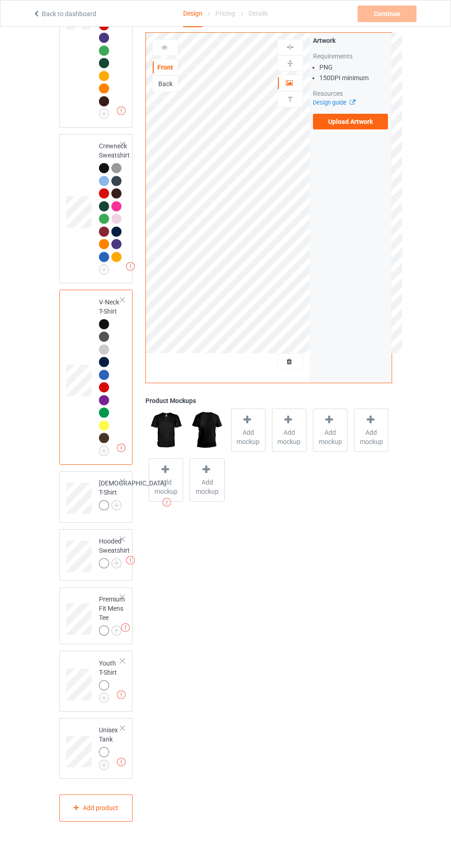
click at [0, 0] on img at bounding box center [0, 0] width 0 height 0
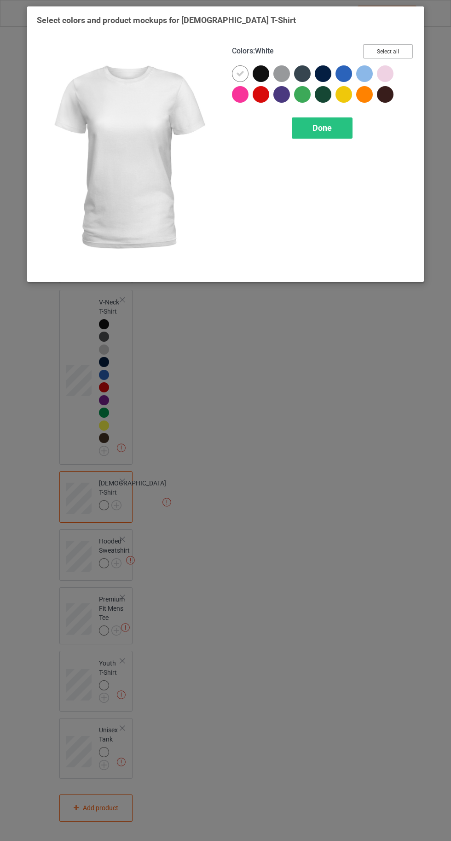
click at [382, 48] on button "Select all" at bounding box center [388, 51] width 50 height 14
click at [235, 73] on div at bounding box center [240, 73] width 17 height 17
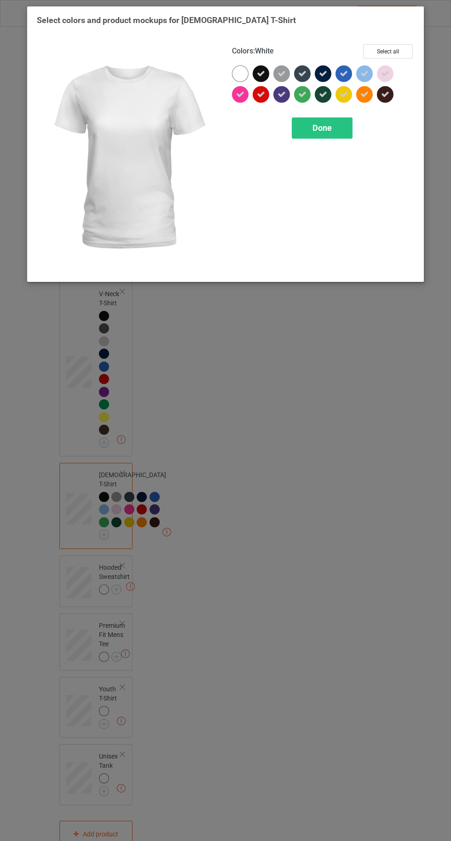
click at [323, 133] on div "Done" at bounding box center [322, 127] width 61 height 21
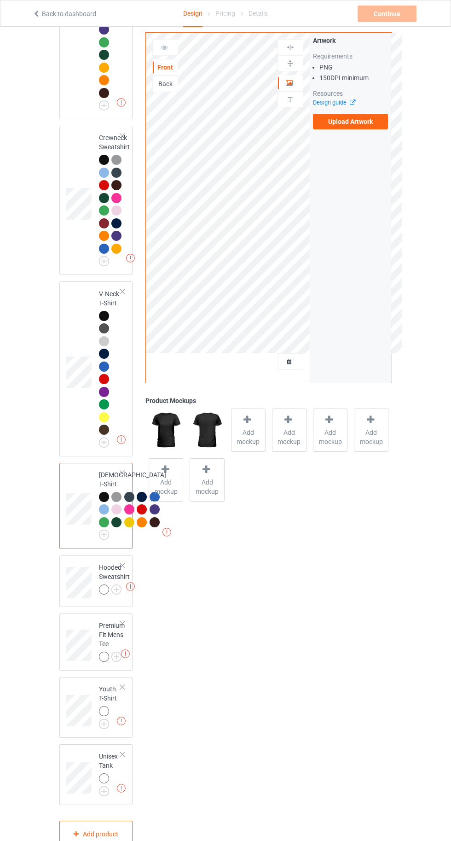
scroll to position [678, 0]
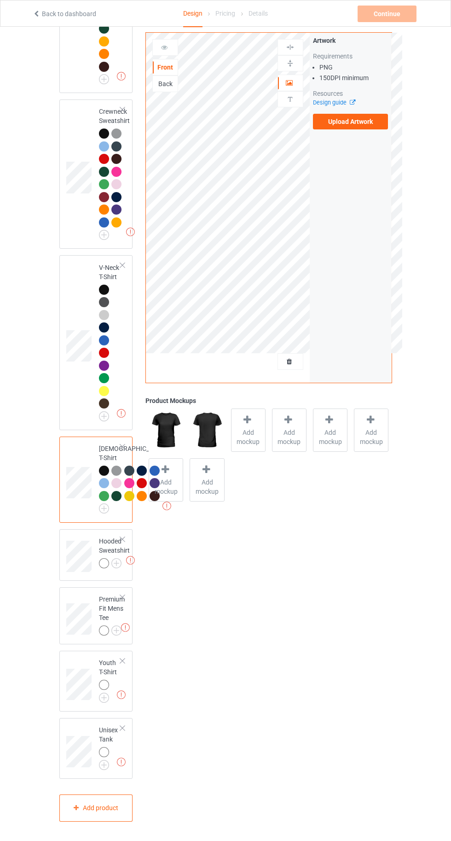
click at [0, 0] on img at bounding box center [0, 0] width 0 height 0
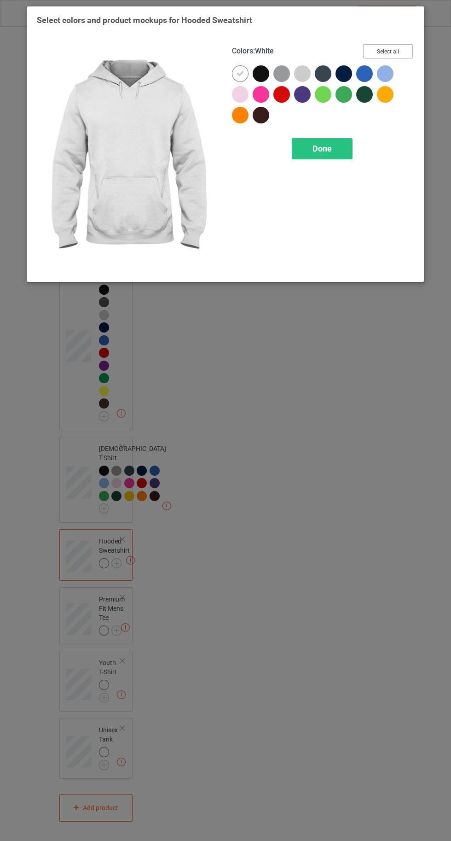
click at [383, 52] on button "Select all" at bounding box center [388, 51] width 50 height 14
click at [240, 73] on icon at bounding box center [240, 74] width 8 height 8
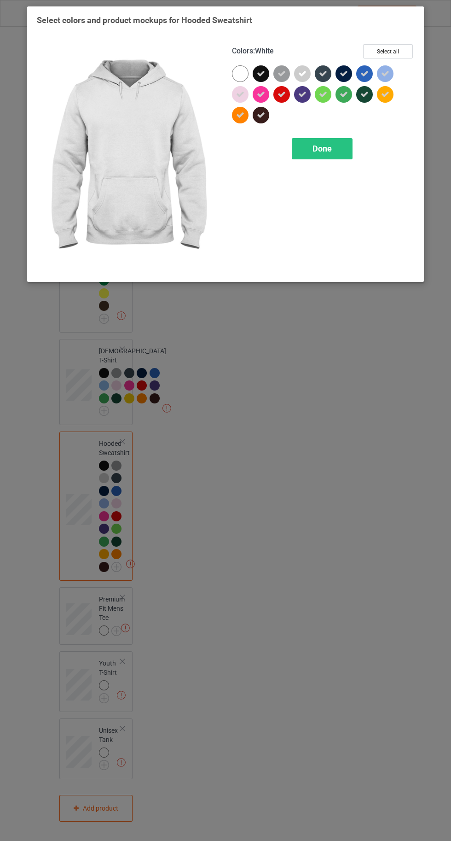
click at [322, 148] on span "Done" at bounding box center [322, 149] width 19 height 10
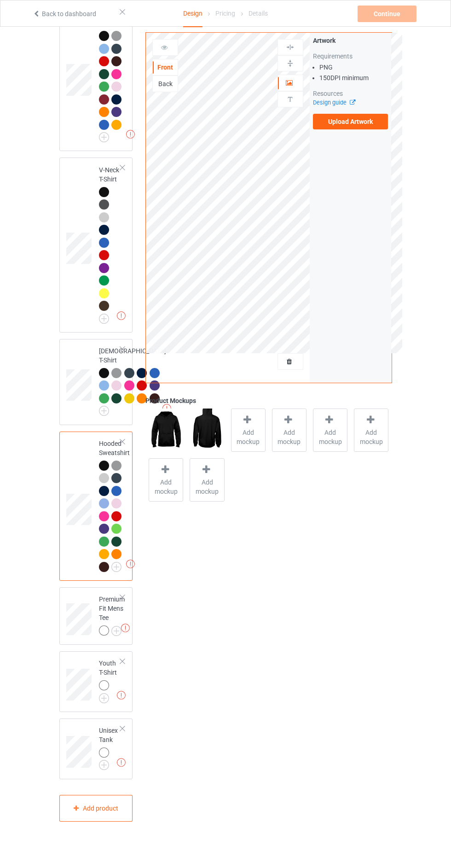
click at [0, 0] on img at bounding box center [0, 0] width 0 height 0
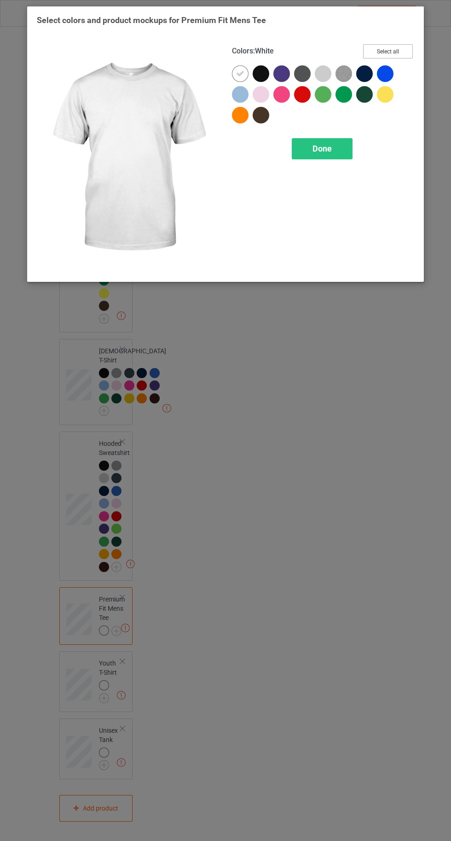
click at [389, 52] on button "Select all" at bounding box center [388, 51] width 50 height 14
click at [240, 73] on icon at bounding box center [240, 74] width 8 height 8
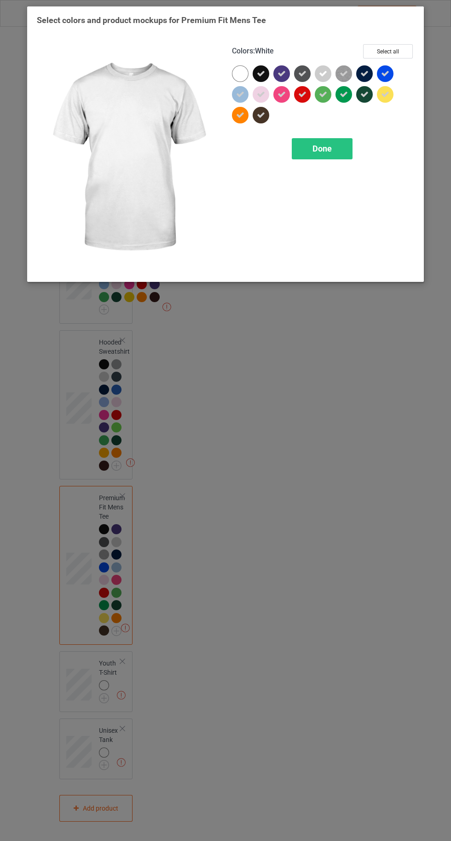
click at [322, 149] on span "Done" at bounding box center [322, 149] width 19 height 10
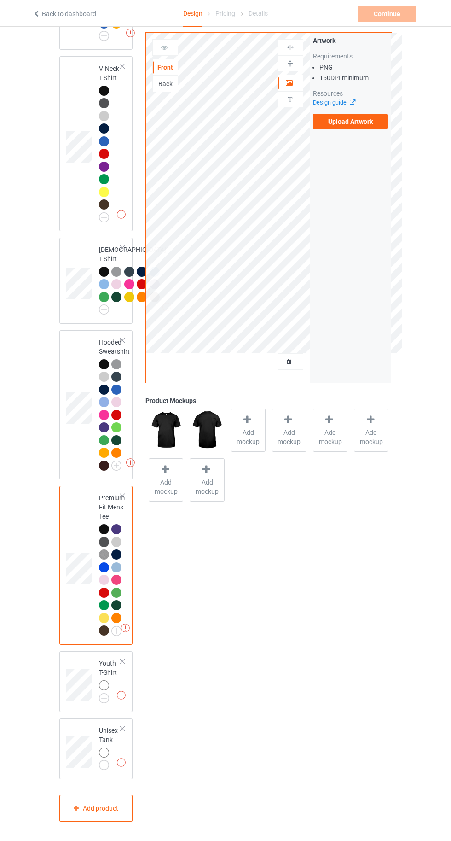
scroll to position [877, 0]
click at [0, 0] on img at bounding box center [0, 0] width 0 height 0
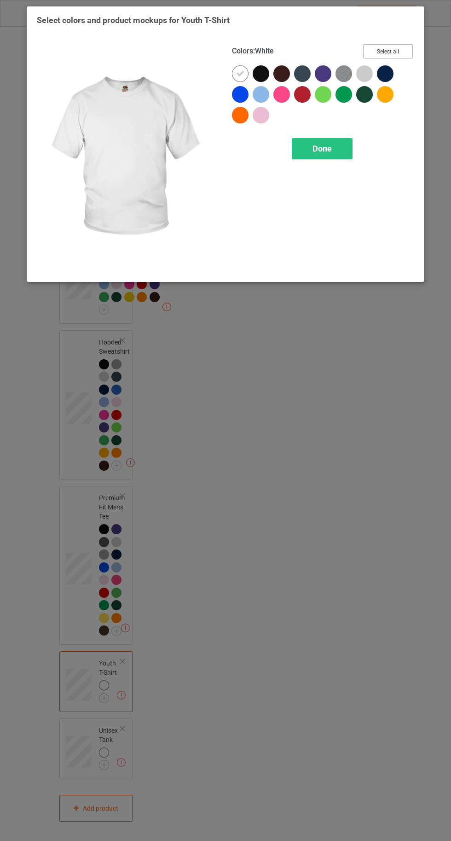
click at [384, 48] on button "Select all" at bounding box center [388, 51] width 50 height 14
click at [240, 73] on icon at bounding box center [240, 74] width 8 height 8
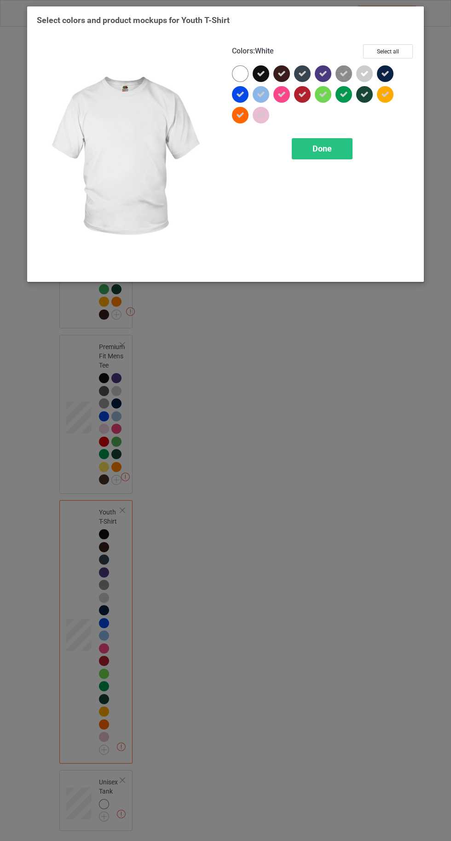
click at [299, 147] on div "Done" at bounding box center [322, 148] width 61 height 21
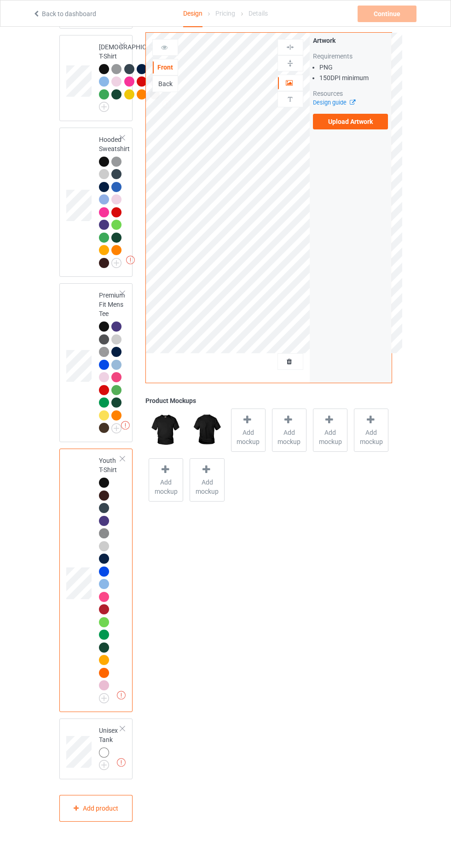
scroll to position [1080, 0]
click at [0, 0] on img at bounding box center [0, 0] width 0 height 0
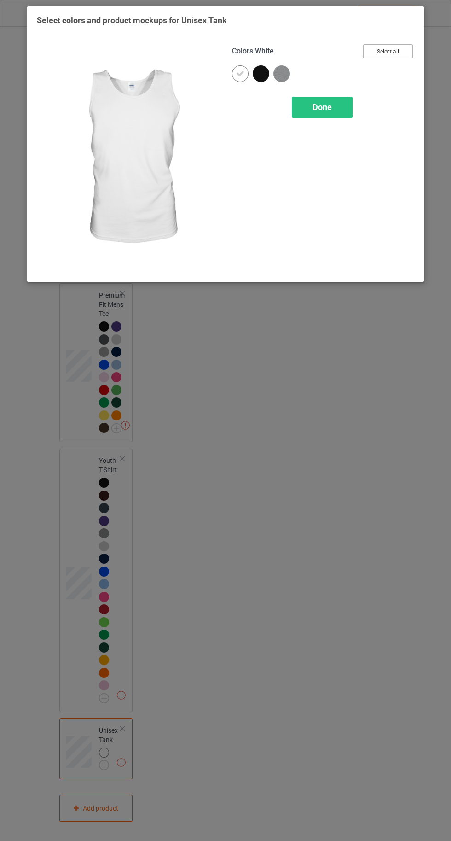
click at [388, 51] on button "Select all" at bounding box center [388, 51] width 50 height 14
click at [237, 73] on icon at bounding box center [240, 74] width 8 height 8
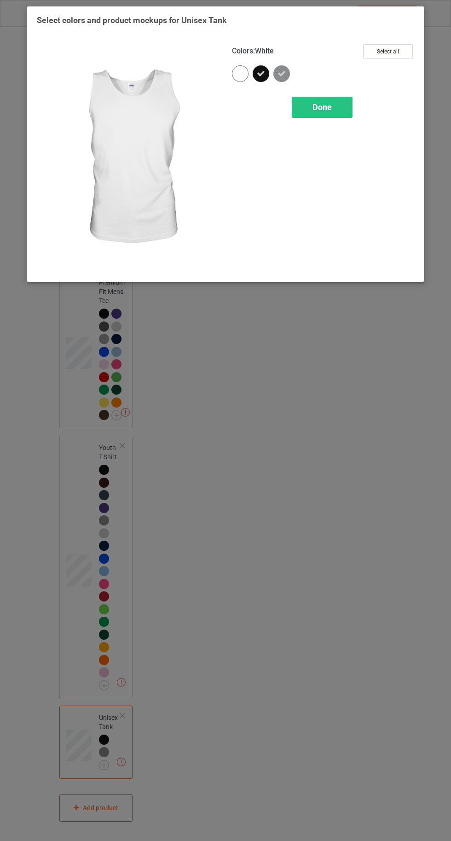
click at [323, 109] on span "Done" at bounding box center [322, 107] width 19 height 10
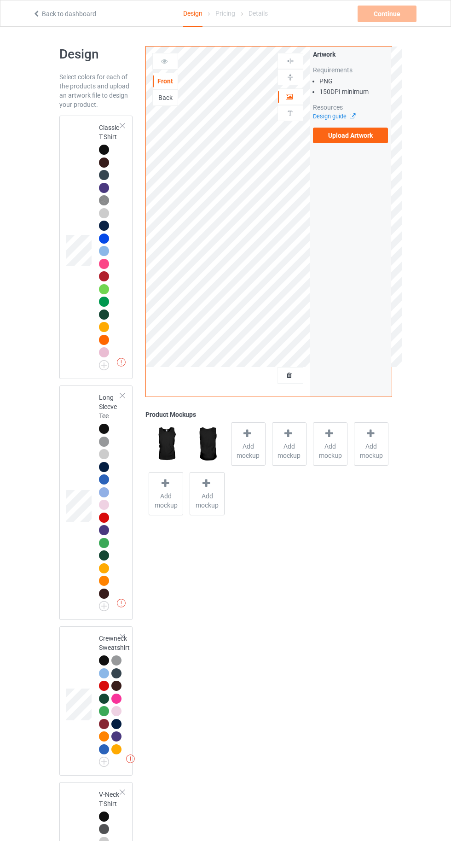
click at [101, 149] on div at bounding box center [104, 150] width 10 height 10
click at [245, 443] on span "Add mockup" at bounding box center [249, 451] width 34 height 18
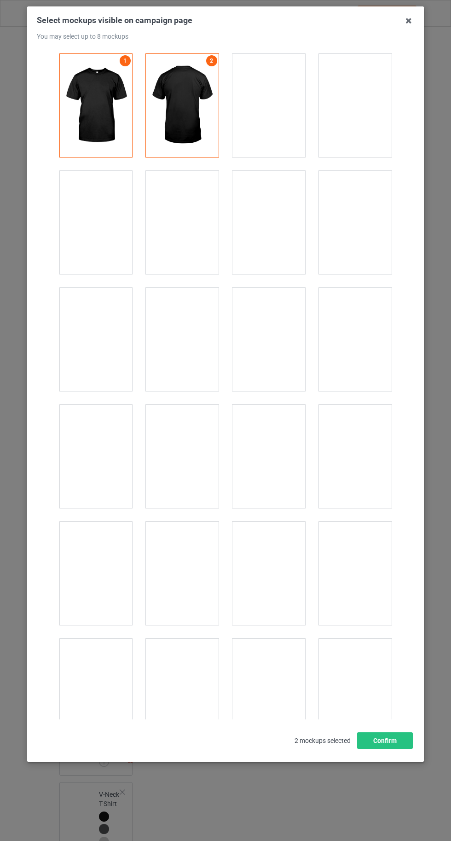
scroll to position [12700, 0]
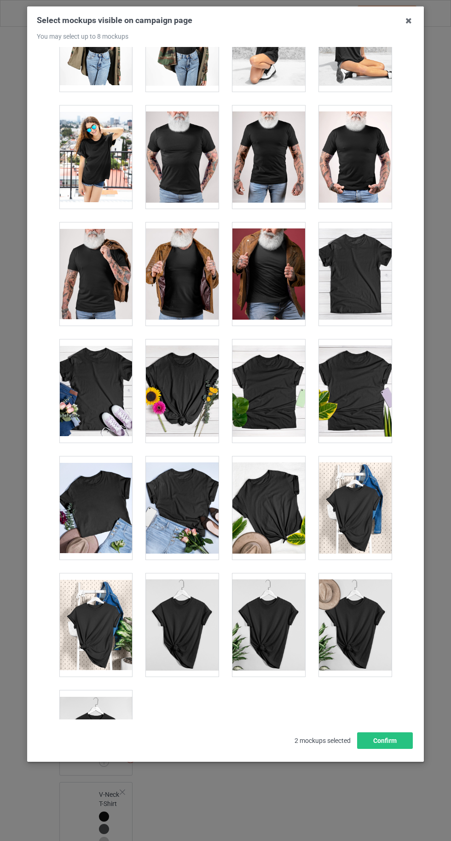
click at [99, 729] on div at bounding box center [95, 741] width 73 height 103
click at [411, 749] on button "Confirm" at bounding box center [385, 740] width 56 height 17
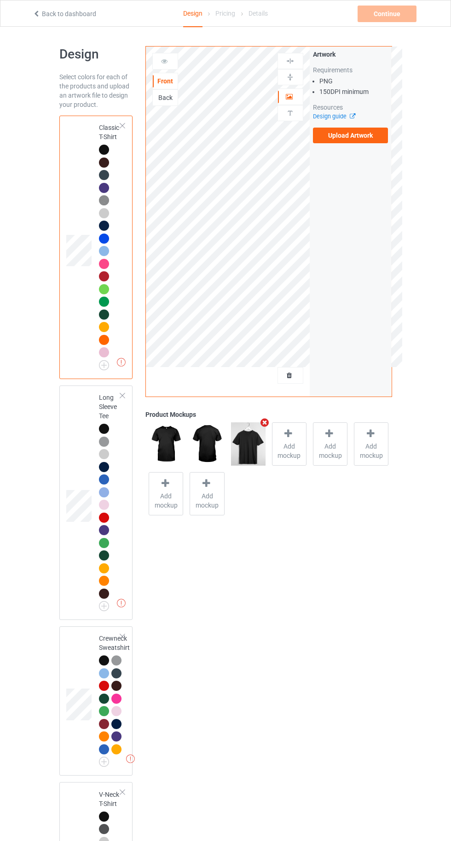
click at [349, 132] on label "Upload Artwork" at bounding box center [351, 136] width 76 height 16
click at [0, 0] on input "Upload Artwork" at bounding box center [0, 0] width 0 height 0
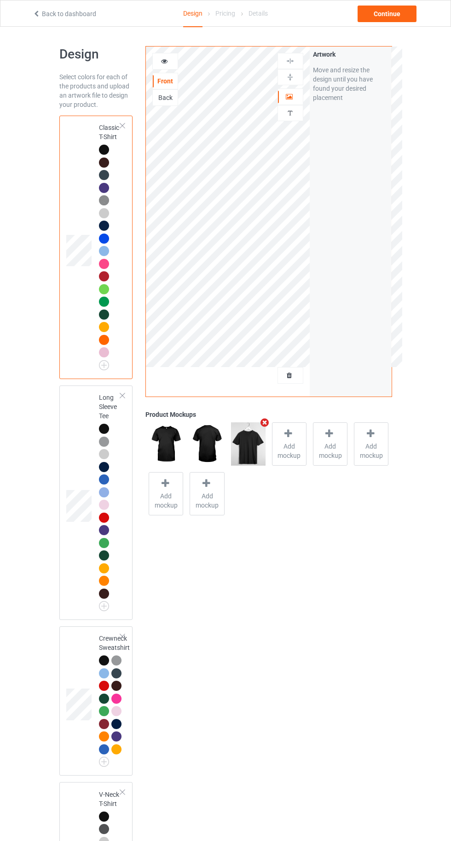
click at [104, 429] on div at bounding box center [104, 429] width 10 height 10
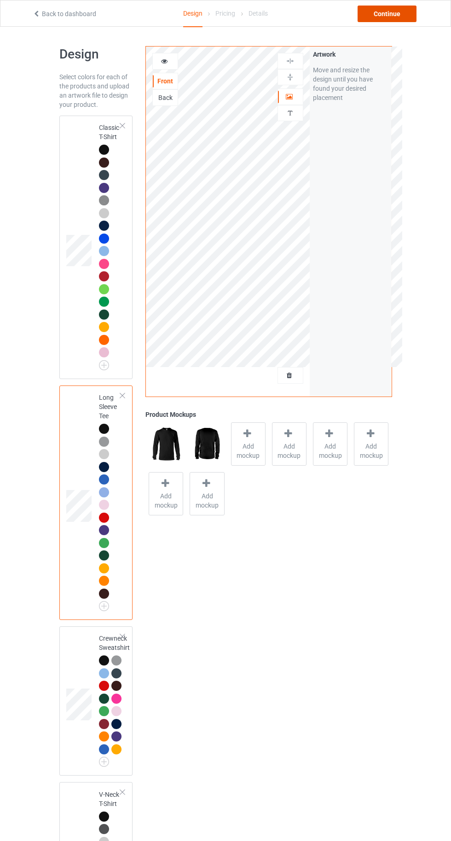
click at [387, 13] on div "Continue" at bounding box center [387, 14] width 59 height 17
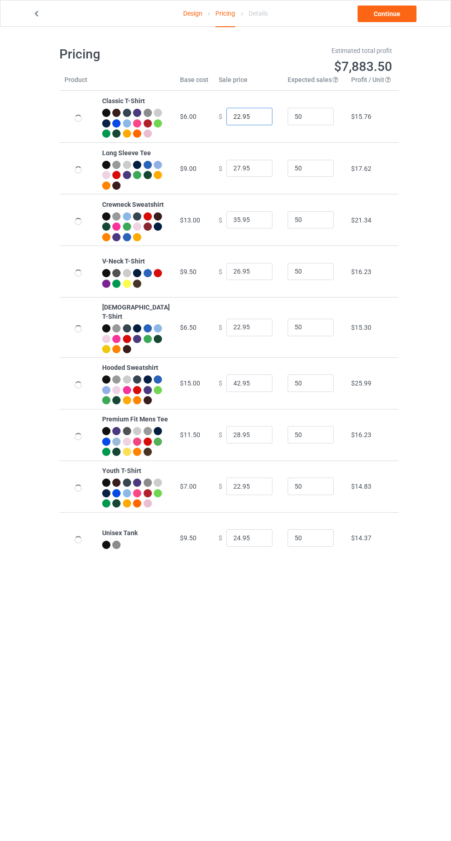
click at [227, 121] on input "22.95" at bounding box center [250, 117] width 46 height 18
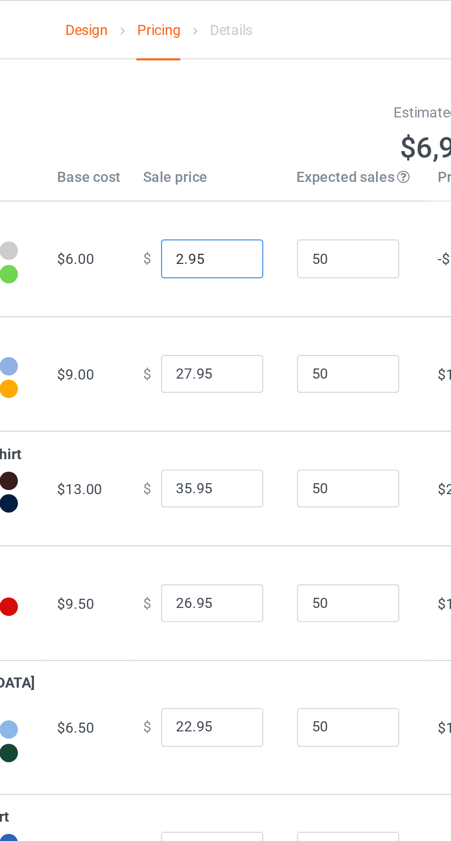
type input "20.95"
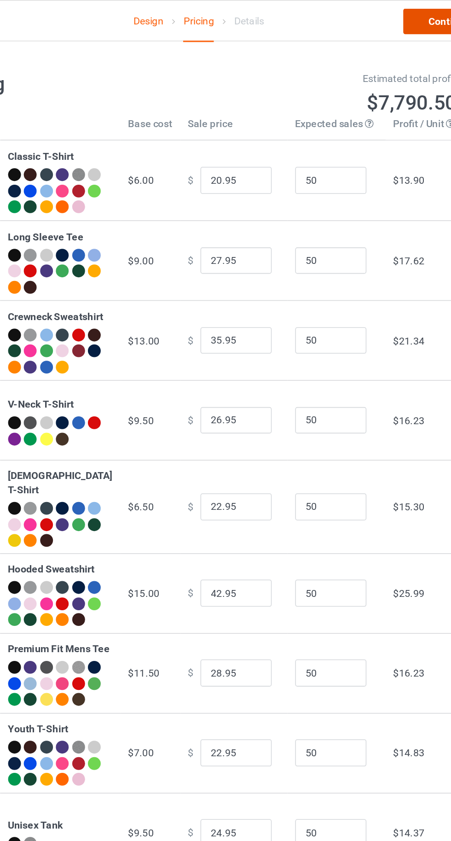
click at [368, 18] on link "Continue" at bounding box center [387, 14] width 59 height 17
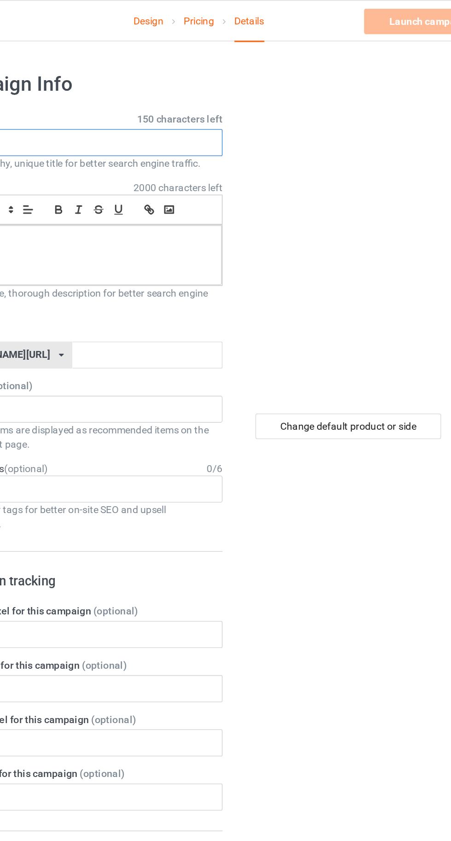
click at [152, 90] on input "text" at bounding box center [149, 92] width 181 height 18
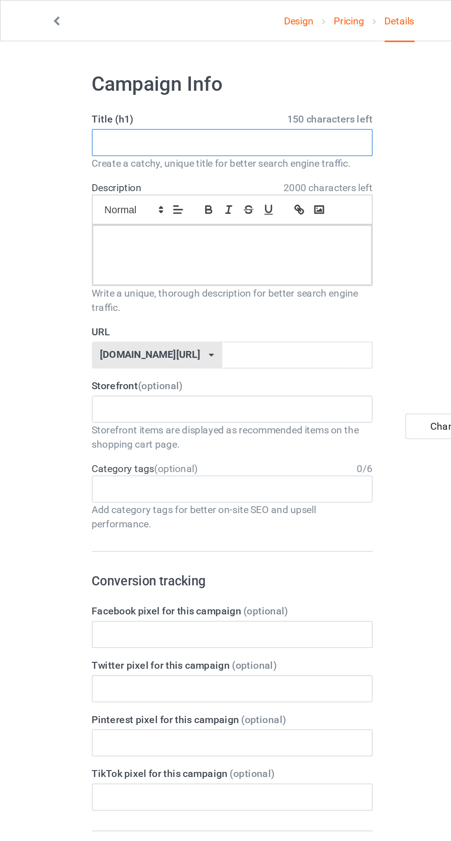
click at [120, 91] on input "text" at bounding box center [149, 92] width 181 height 18
click at [92, 91] on input "[US_STATE] Opossum" at bounding box center [149, 92] width 181 height 18
click at [82, 92] on input "[US_STATE] Opossum" at bounding box center [149, 92] width 181 height 18
click at [88, 91] on input "[US_STATE] Opossum" at bounding box center [149, 92] width 181 height 18
click at [90, 91] on input "[US_STATE] Opossum" at bounding box center [149, 92] width 181 height 18
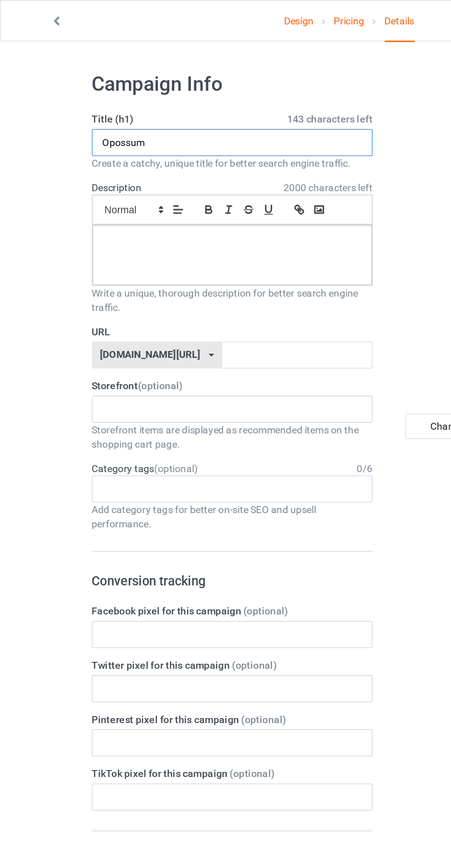
type input "Opossum"
click at [119, 164] on div at bounding box center [150, 165] width 181 height 39
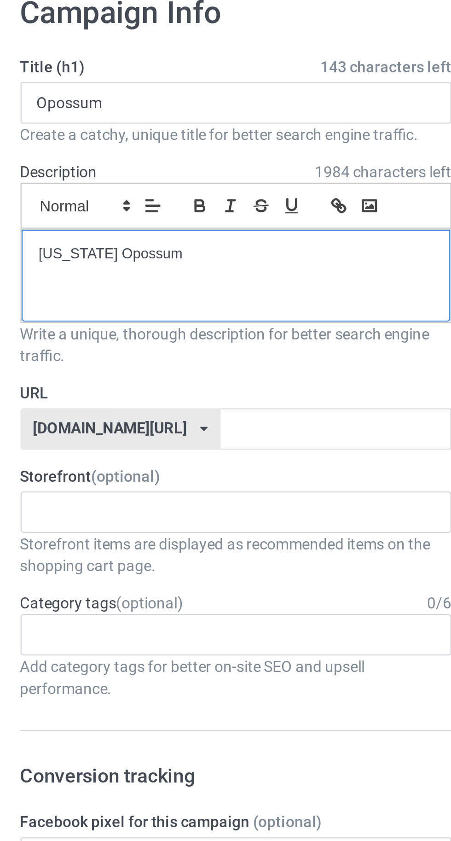
click at [89, 154] on p "[US_STATE] Opossum" at bounding box center [150, 156] width 166 height 9
click at [87, 152] on p "[US_STATE] Opossum" at bounding box center [150, 156] width 166 height 9
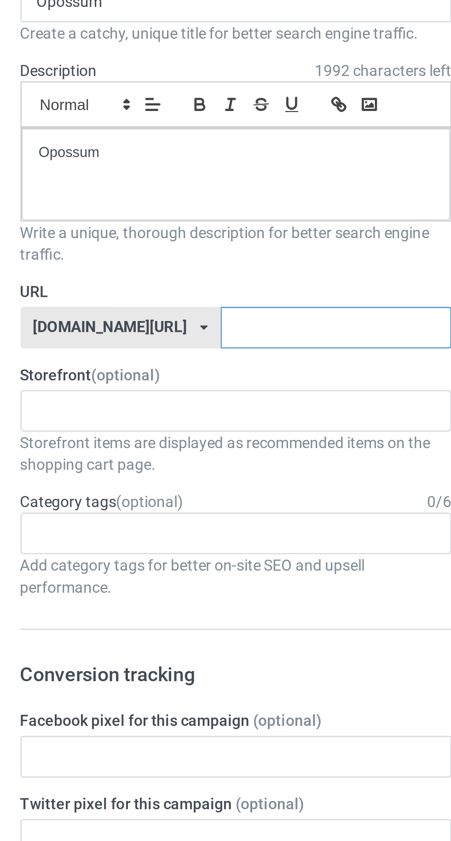
click at [171, 229] on input "text" at bounding box center [192, 230] width 97 height 18
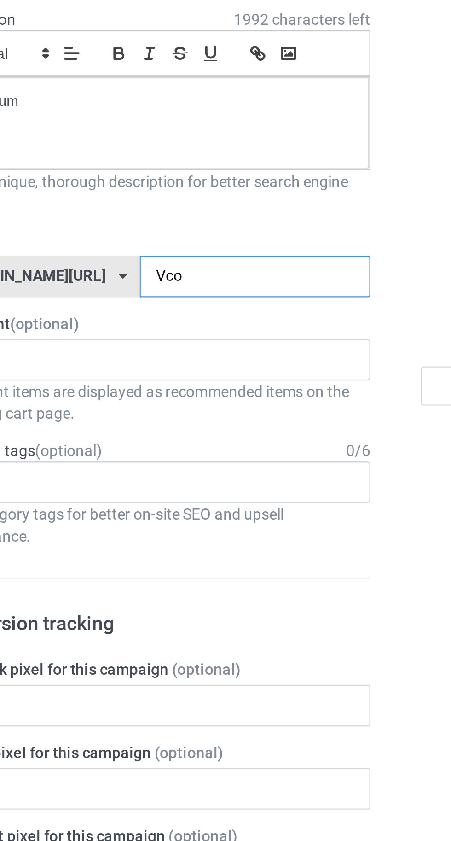
type input "Vcoe"
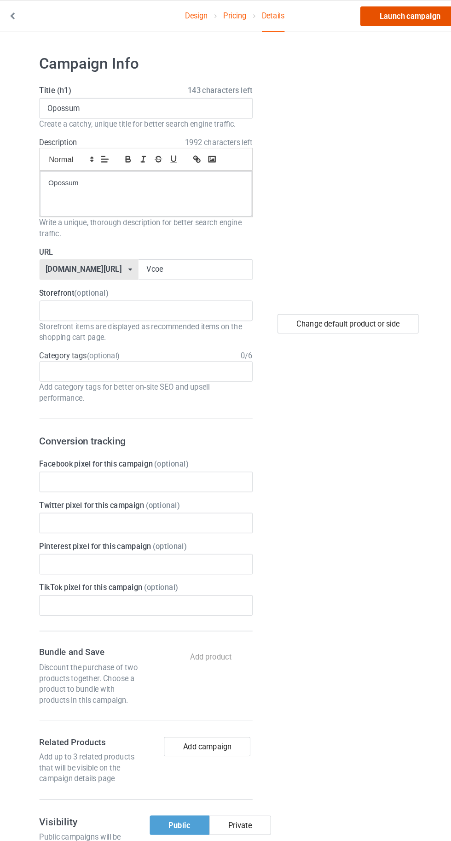
click at [364, 14] on link "Launch campaign" at bounding box center [375, 14] width 84 height 17
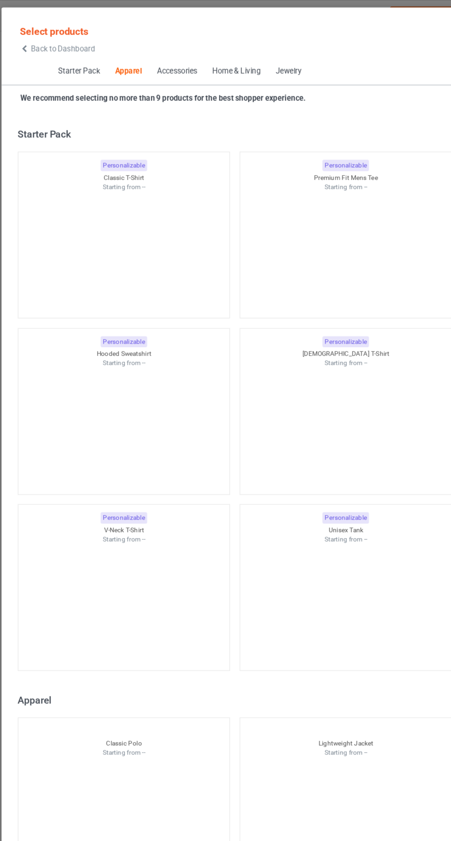
scroll to position [493, 0]
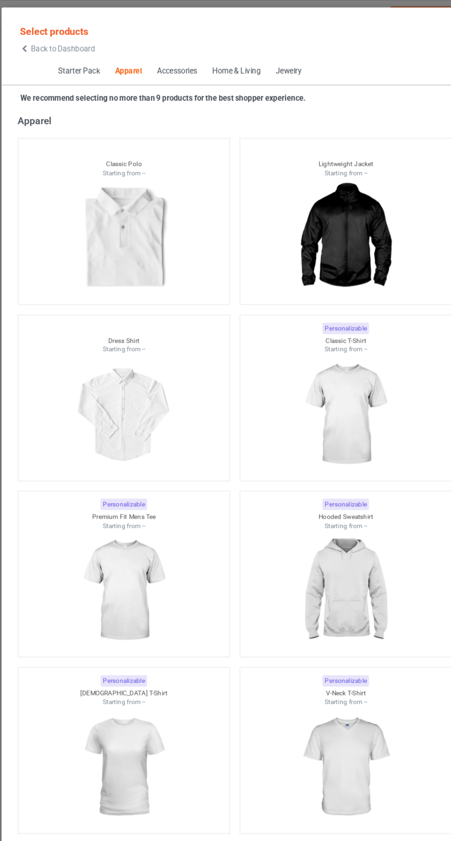
click at [47, 39] on icon at bounding box center [47, 41] width 8 height 6
